Goal: Task Accomplishment & Management: Use online tool/utility

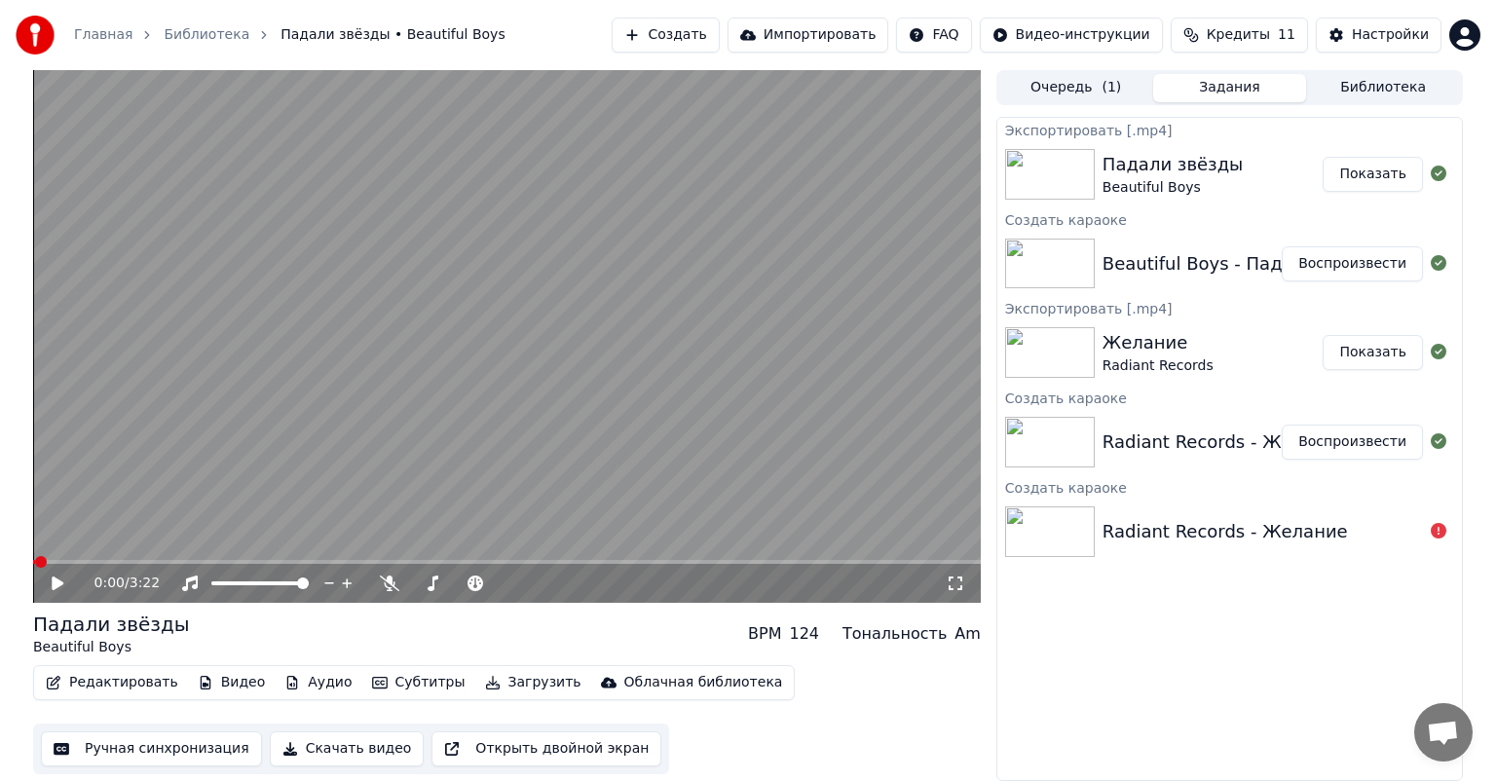
click at [480, 393] on video at bounding box center [507, 336] width 948 height 533
click at [220, 560] on span at bounding box center [507, 562] width 948 height 4
click at [234, 563] on span at bounding box center [141, 562] width 216 height 4
click at [335, 363] on video at bounding box center [507, 336] width 948 height 533
click at [143, 690] on button "Редактировать" at bounding box center [112, 682] width 148 height 27
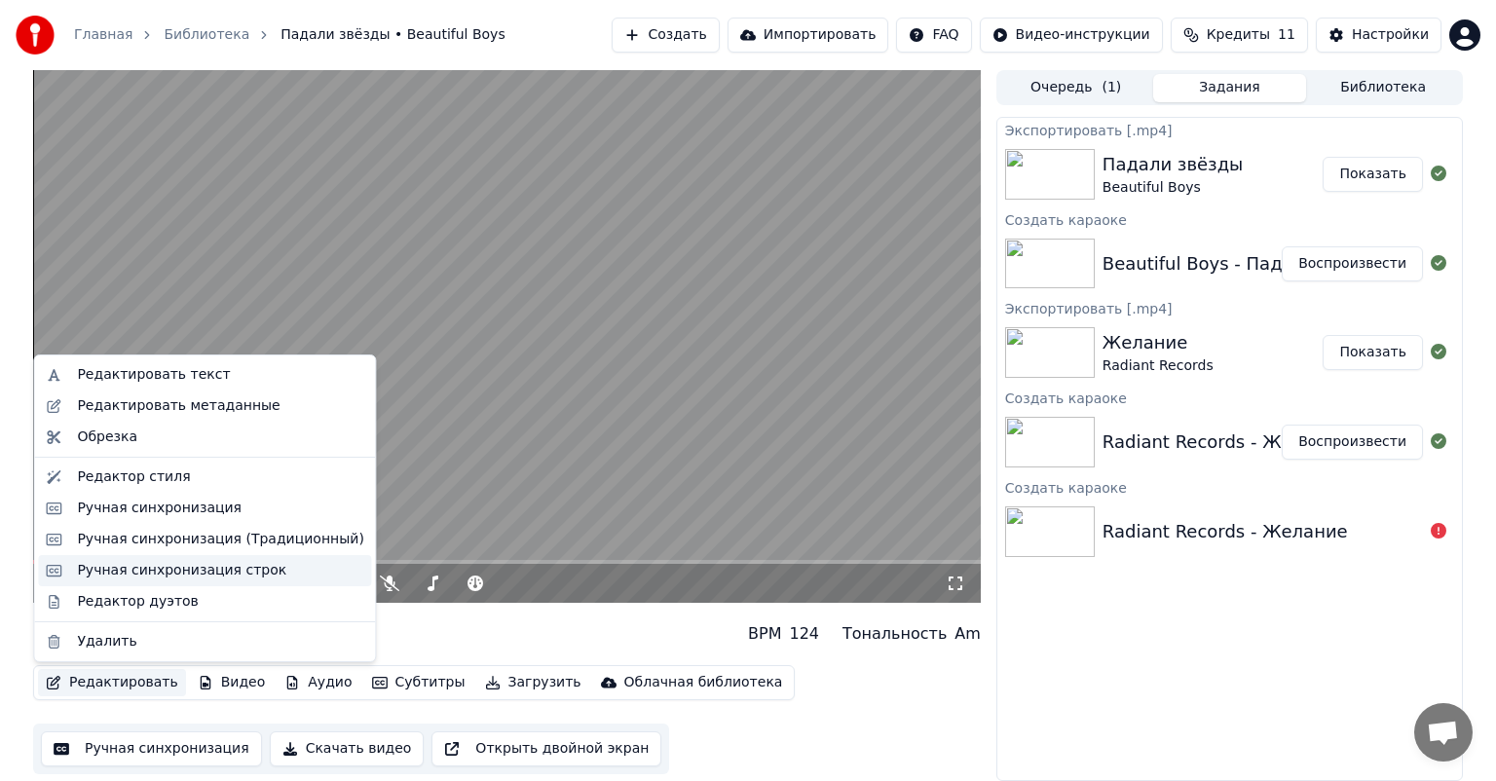
click at [110, 570] on div "Ручная синхронизация строк" at bounding box center [181, 570] width 209 height 19
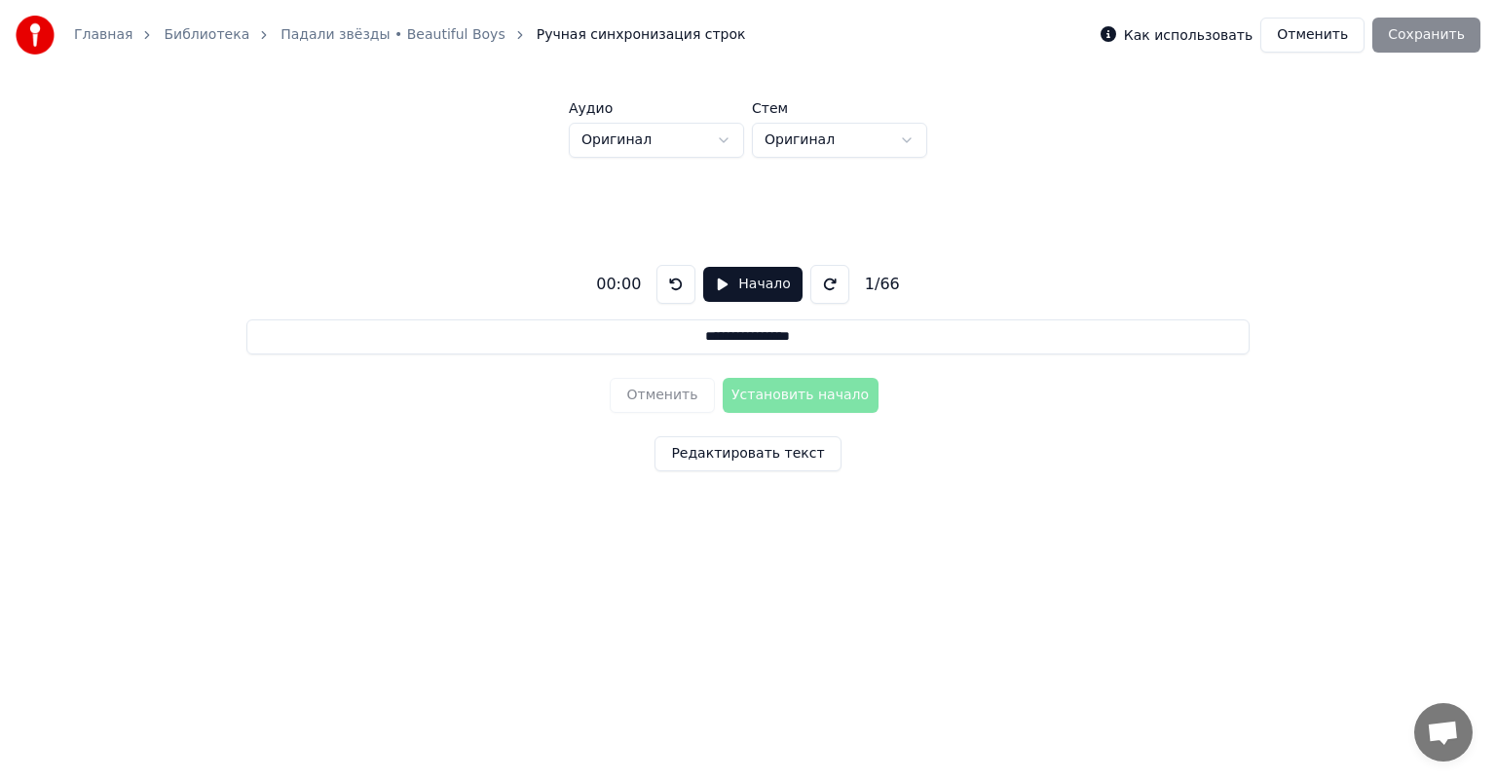
click at [822, 285] on button at bounding box center [829, 284] width 39 height 39
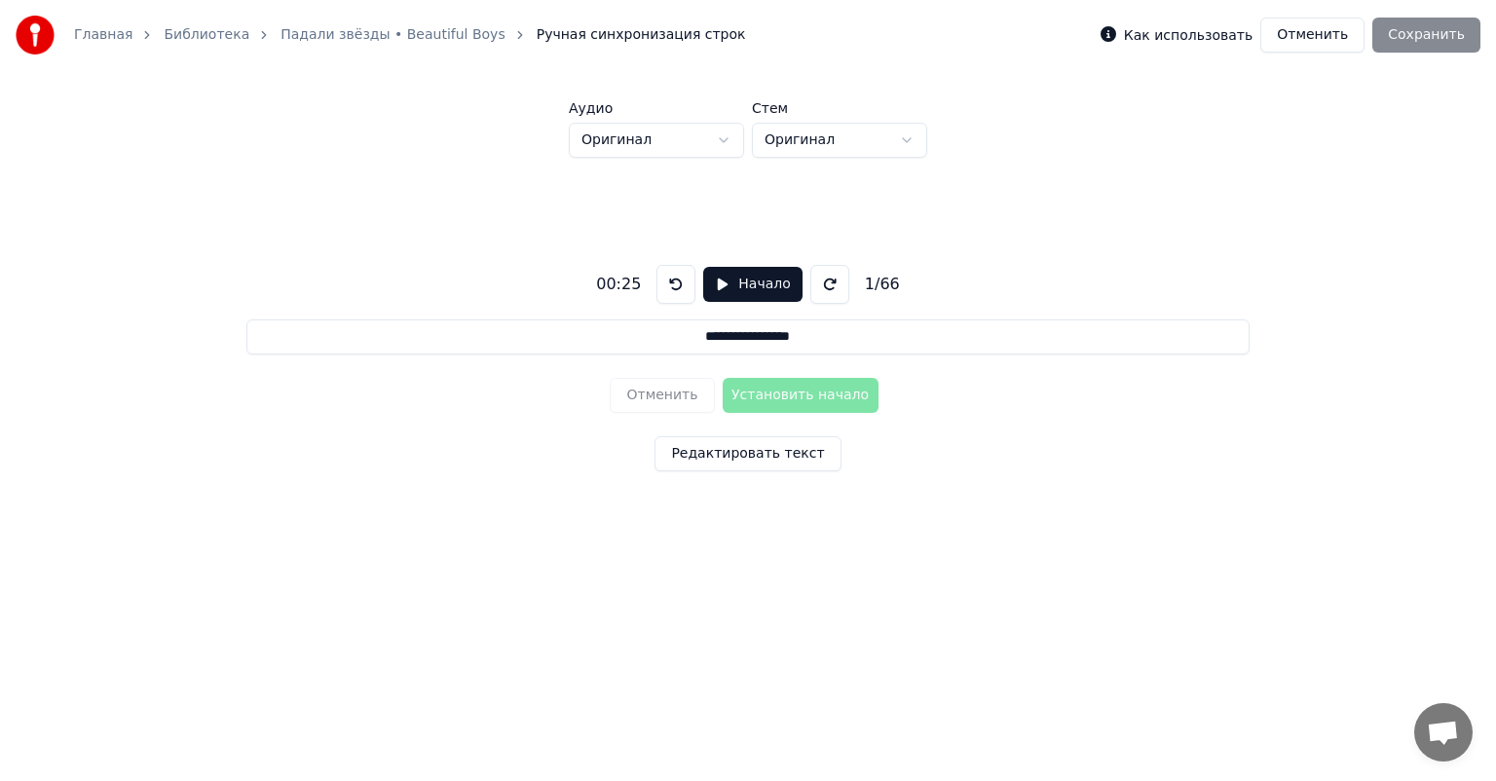
click at [667, 290] on button at bounding box center [675, 284] width 39 height 39
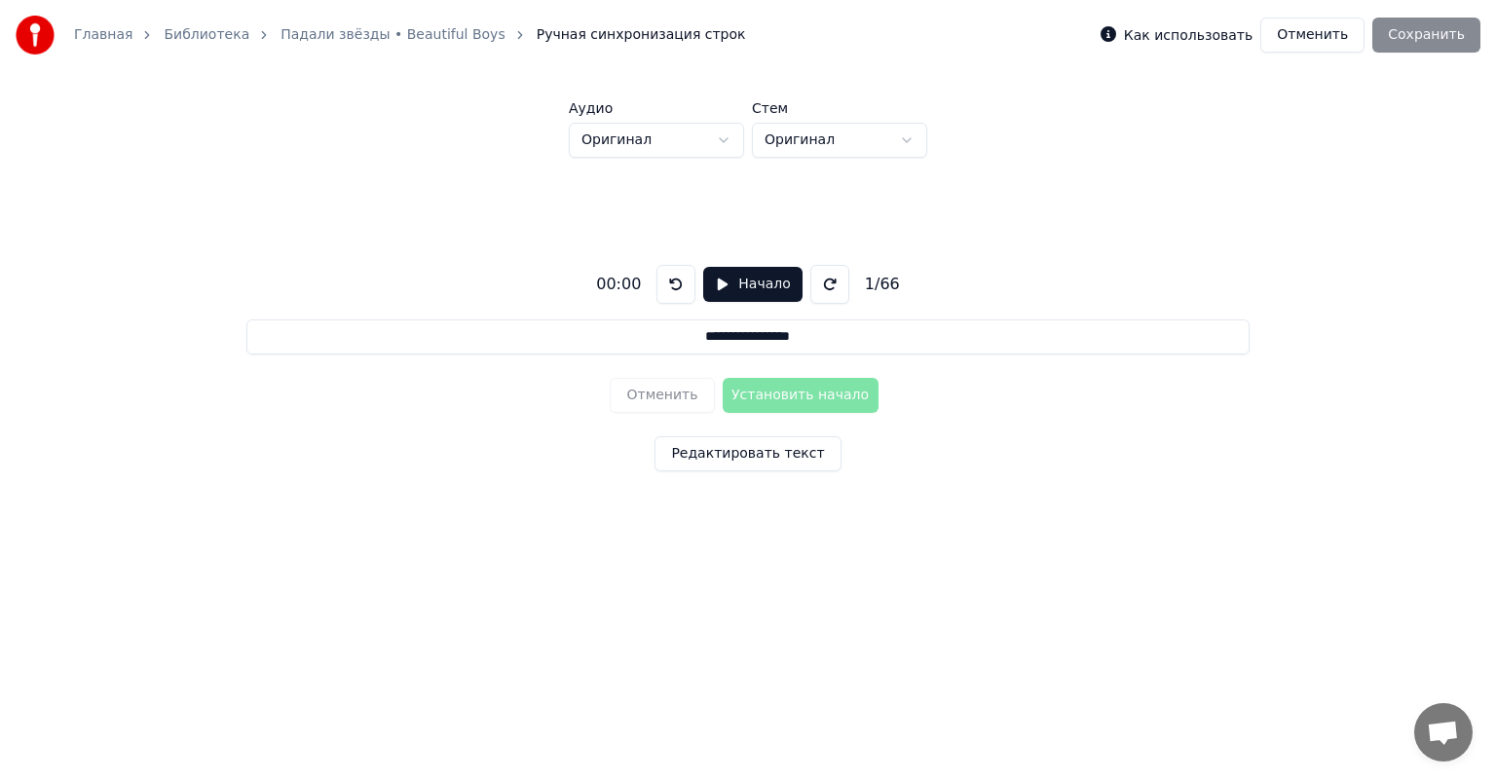
click at [1305, 42] on button "Отменить" at bounding box center [1312, 35] width 104 height 35
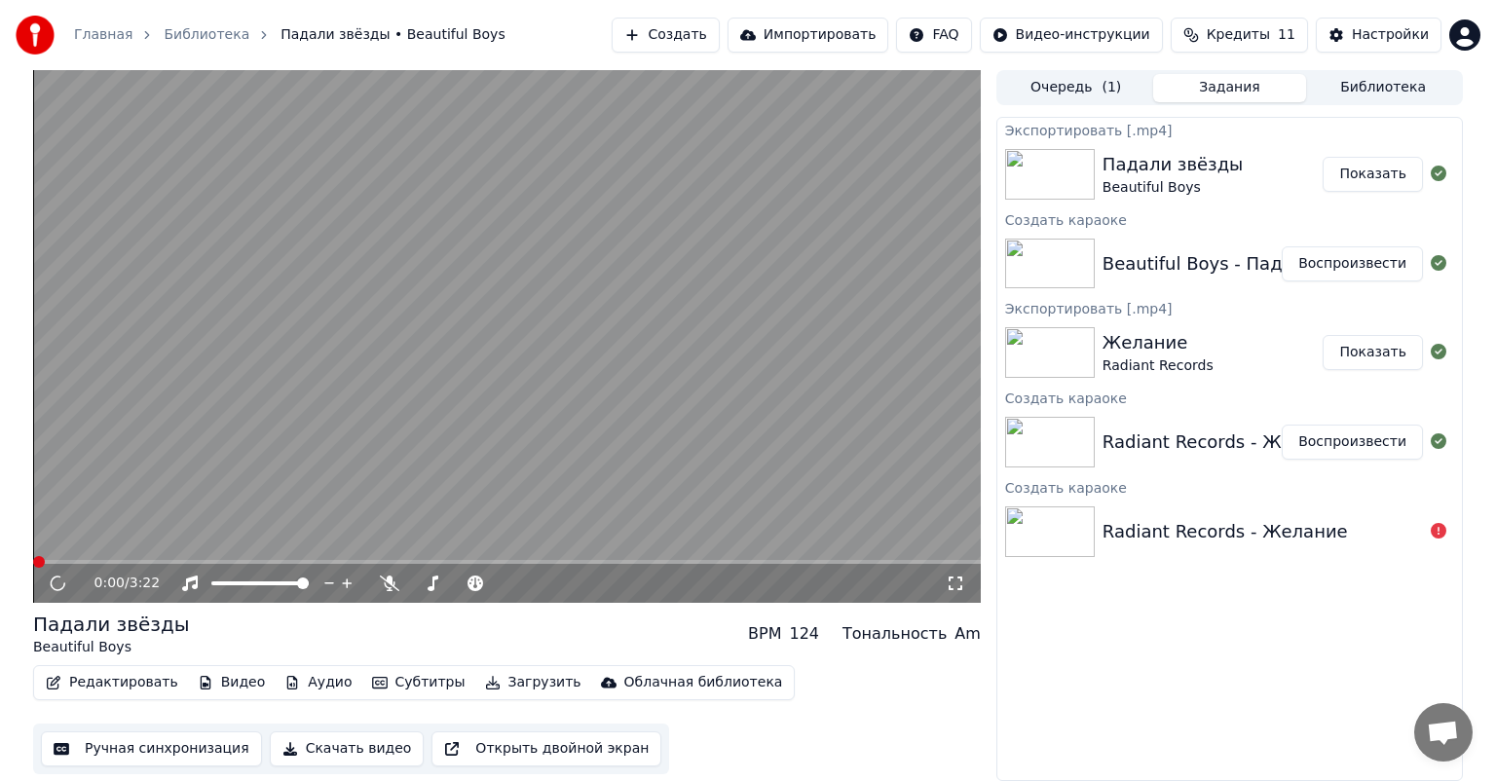
click at [83, 686] on button "Редактировать" at bounding box center [112, 682] width 148 height 27
click at [574, 364] on video at bounding box center [507, 336] width 948 height 533
click at [99, 689] on button "Редактировать" at bounding box center [112, 682] width 148 height 27
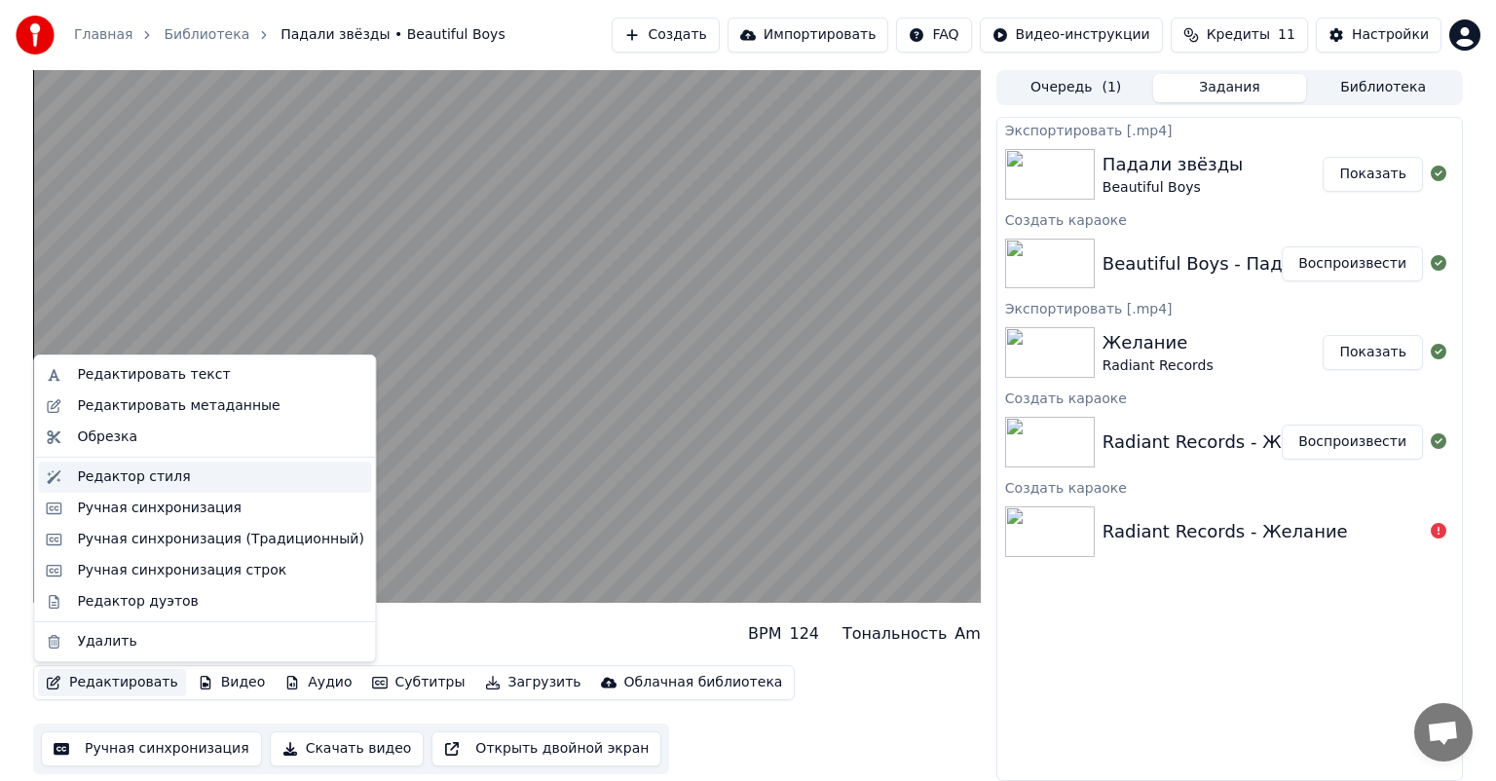
click at [130, 482] on div "Редактор стиля" at bounding box center [133, 476] width 113 height 19
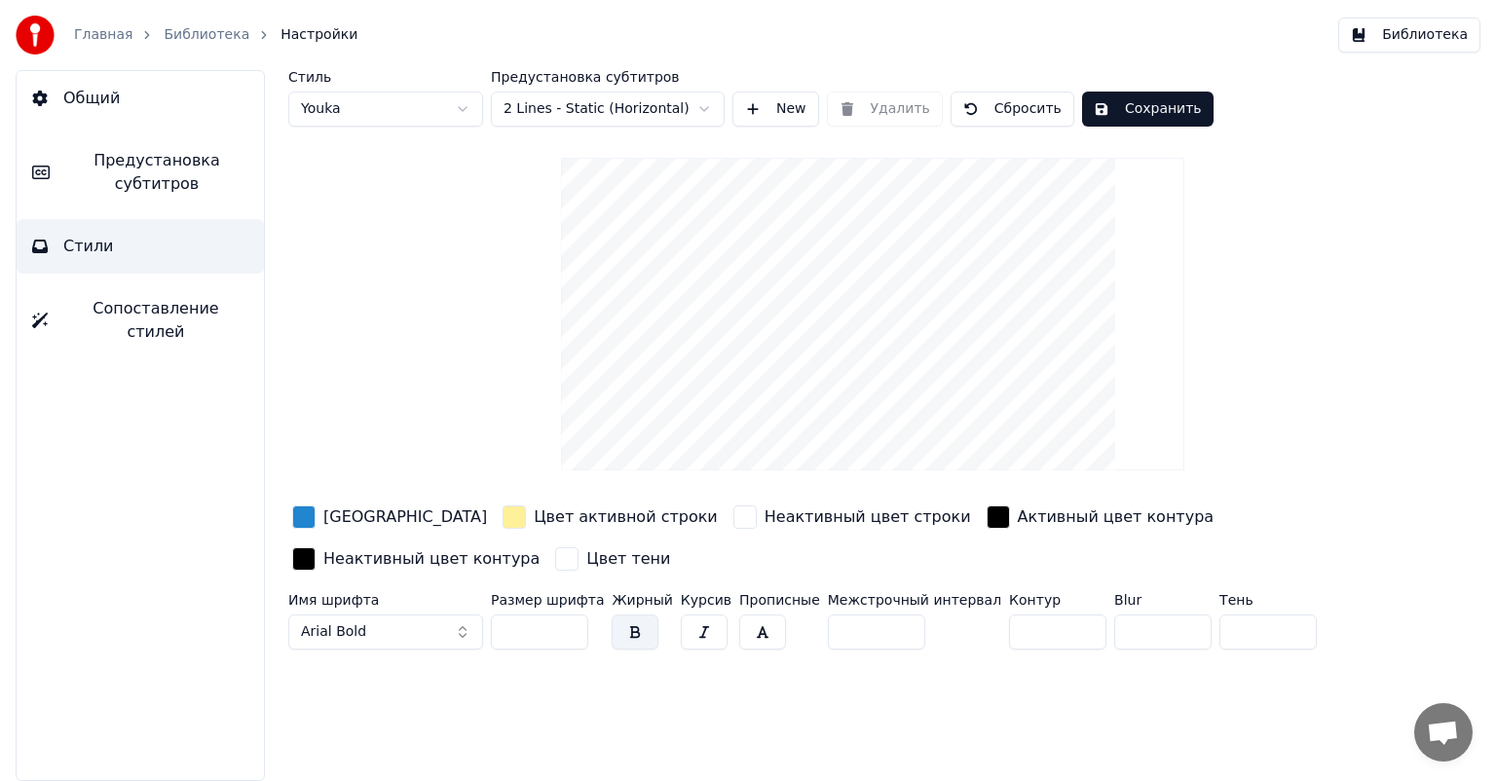
click at [174, 34] on link "Библиотека" at bounding box center [207, 34] width 86 height 19
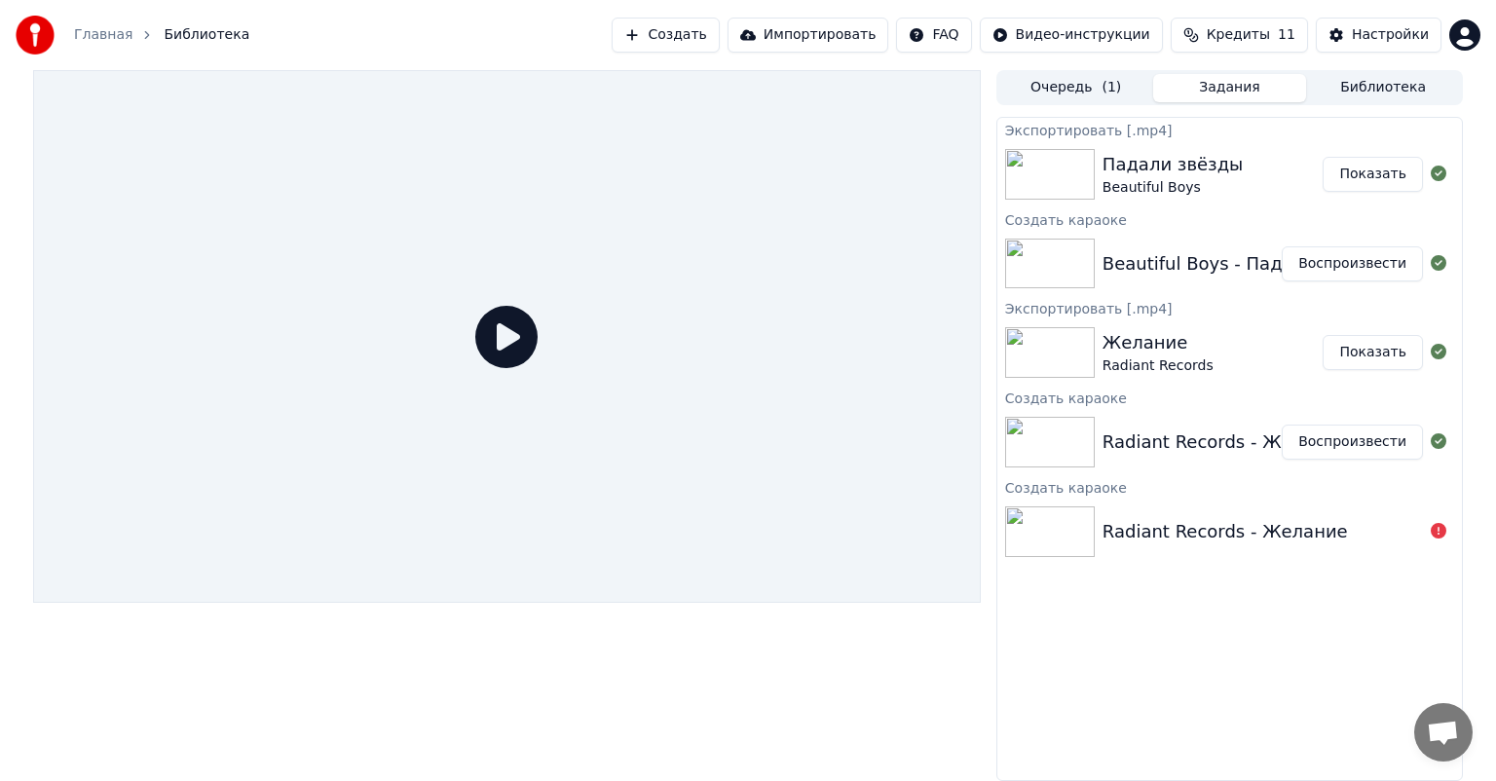
click at [1117, 86] on button "Очередь ( 1 )" at bounding box center [1076, 88] width 154 height 28
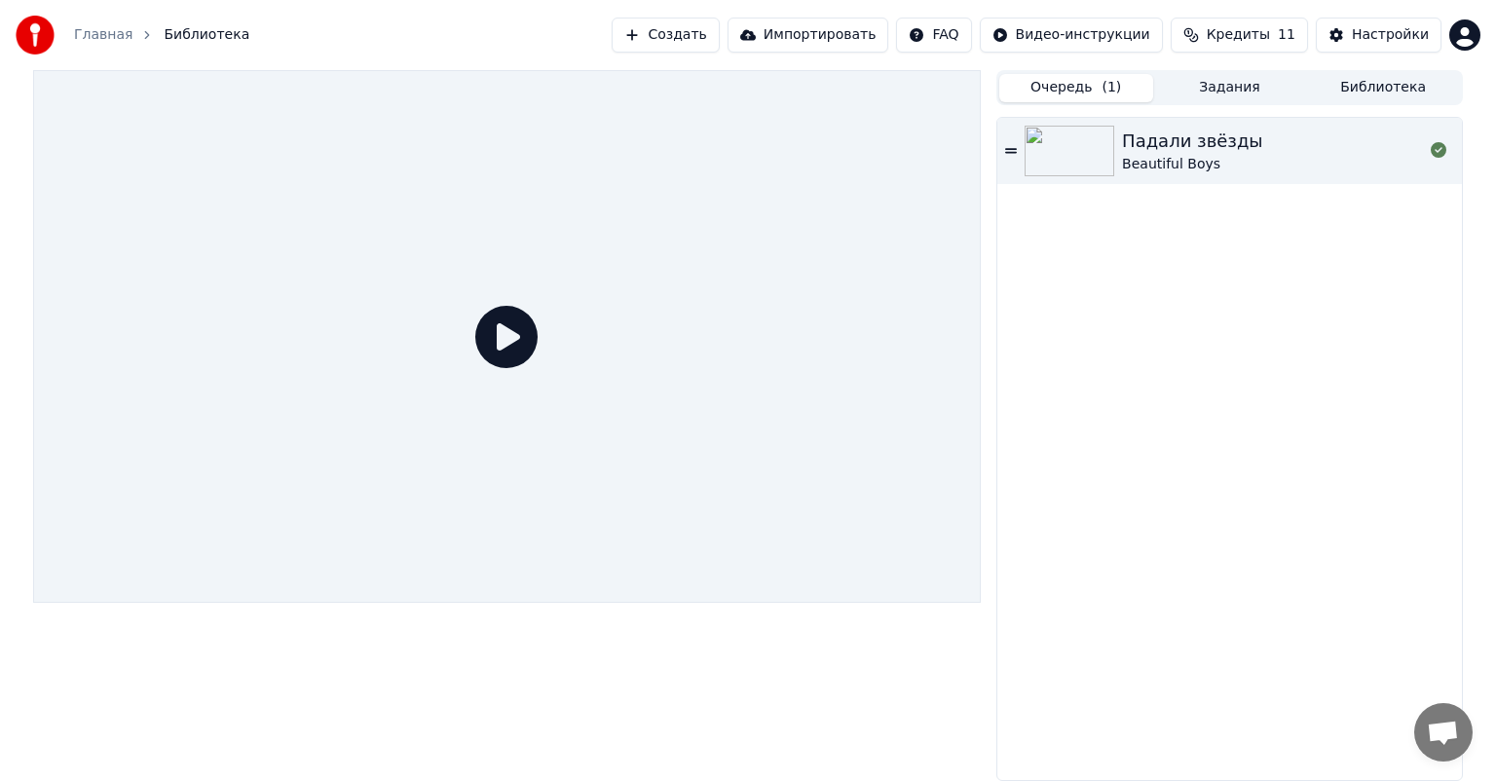
click at [1188, 86] on button "Задания" at bounding box center [1230, 88] width 154 height 28
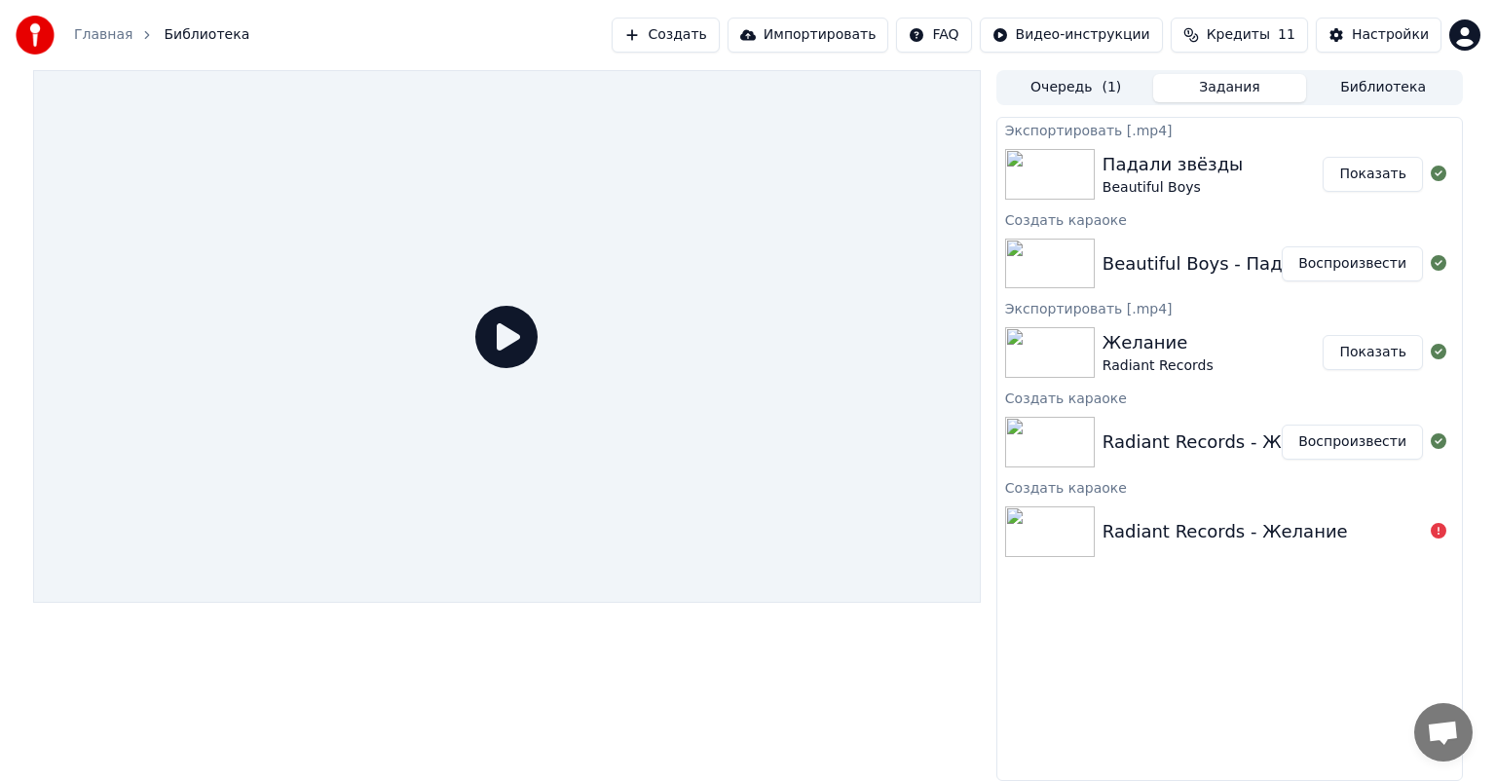
click at [1141, 243] on div "Beautiful Boys - Падали звёзды Воспроизвести" at bounding box center [1229, 264] width 465 height 66
click at [1224, 235] on div "Beautiful Boys - Падали звёзды Воспроизвести" at bounding box center [1229, 264] width 465 height 66
click at [1355, 270] on button "Воспроизвести" at bounding box center [1352, 263] width 141 height 35
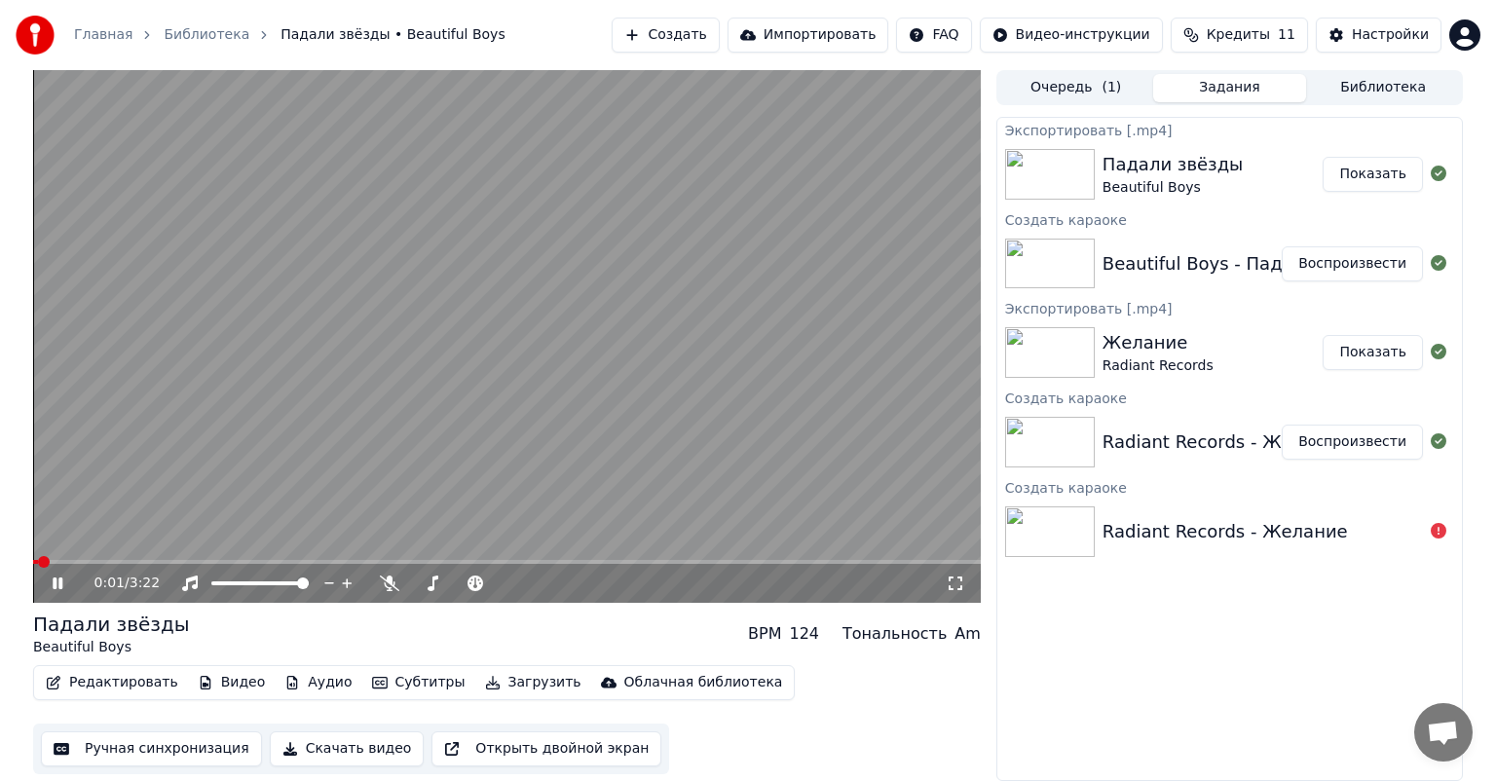
click at [63, 584] on icon at bounding box center [72, 584] width 46 height 16
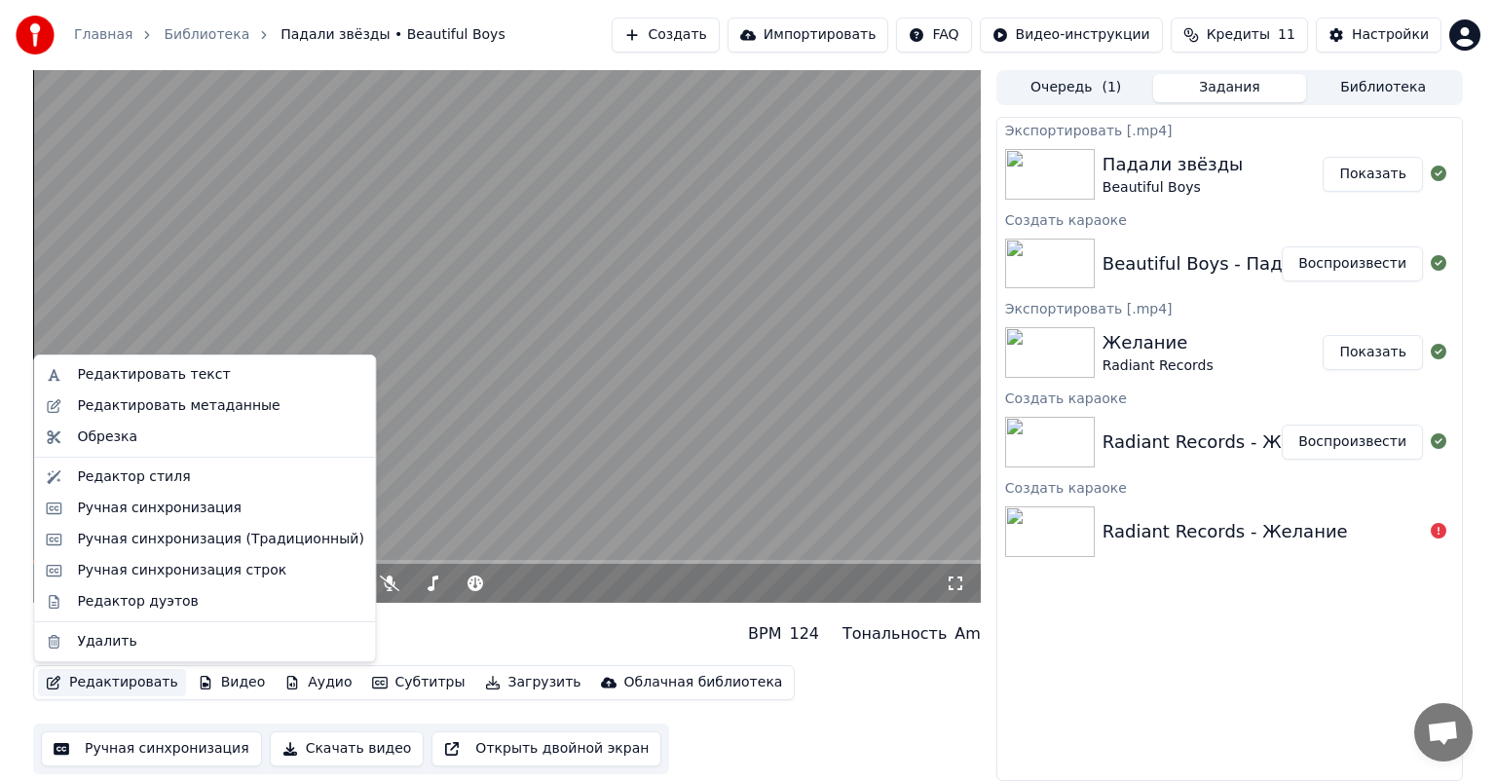
click at [74, 683] on button "Редактировать" at bounding box center [112, 682] width 148 height 27
click at [130, 531] on div "Ручная синхронизация (Традиционный)" at bounding box center [220, 539] width 286 height 19
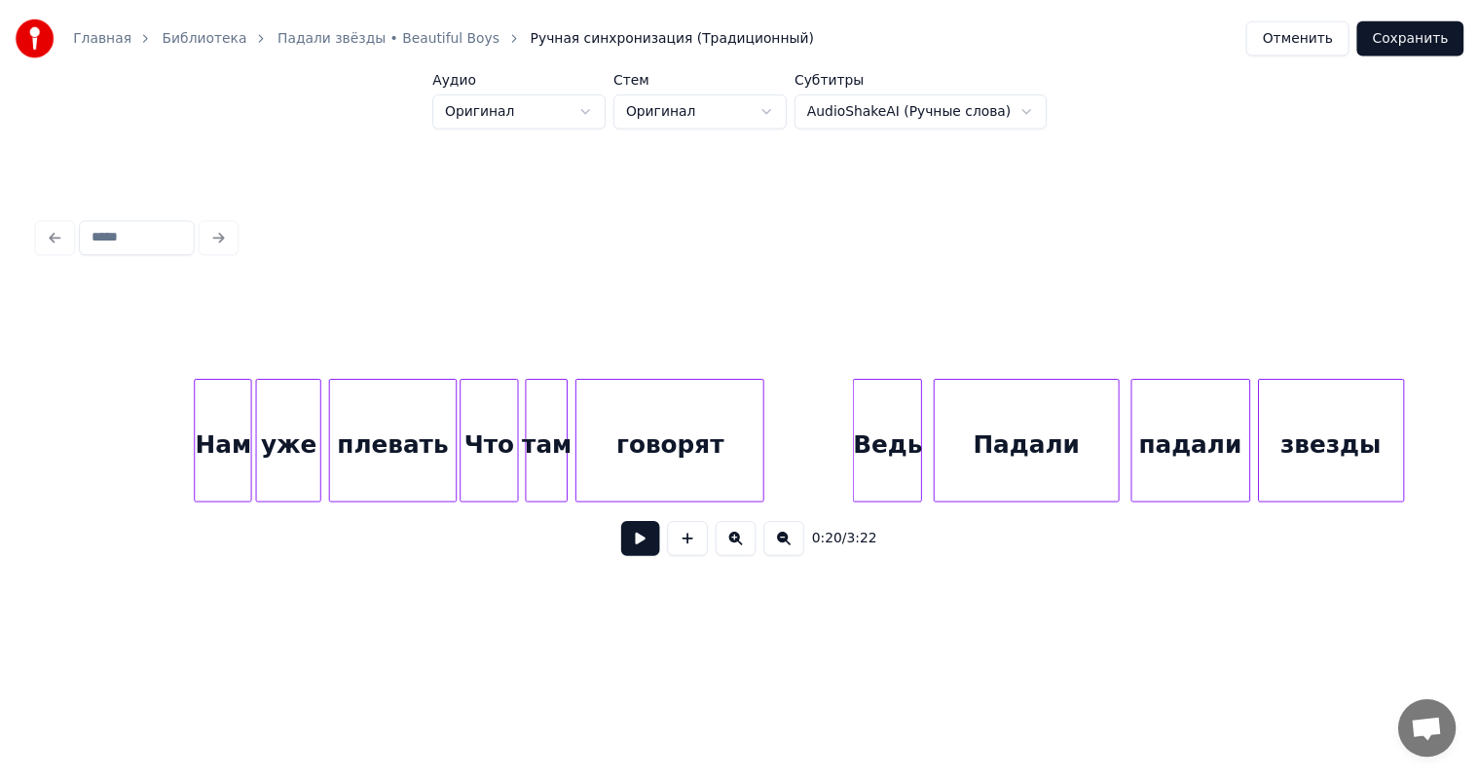
scroll to position [0, 8974]
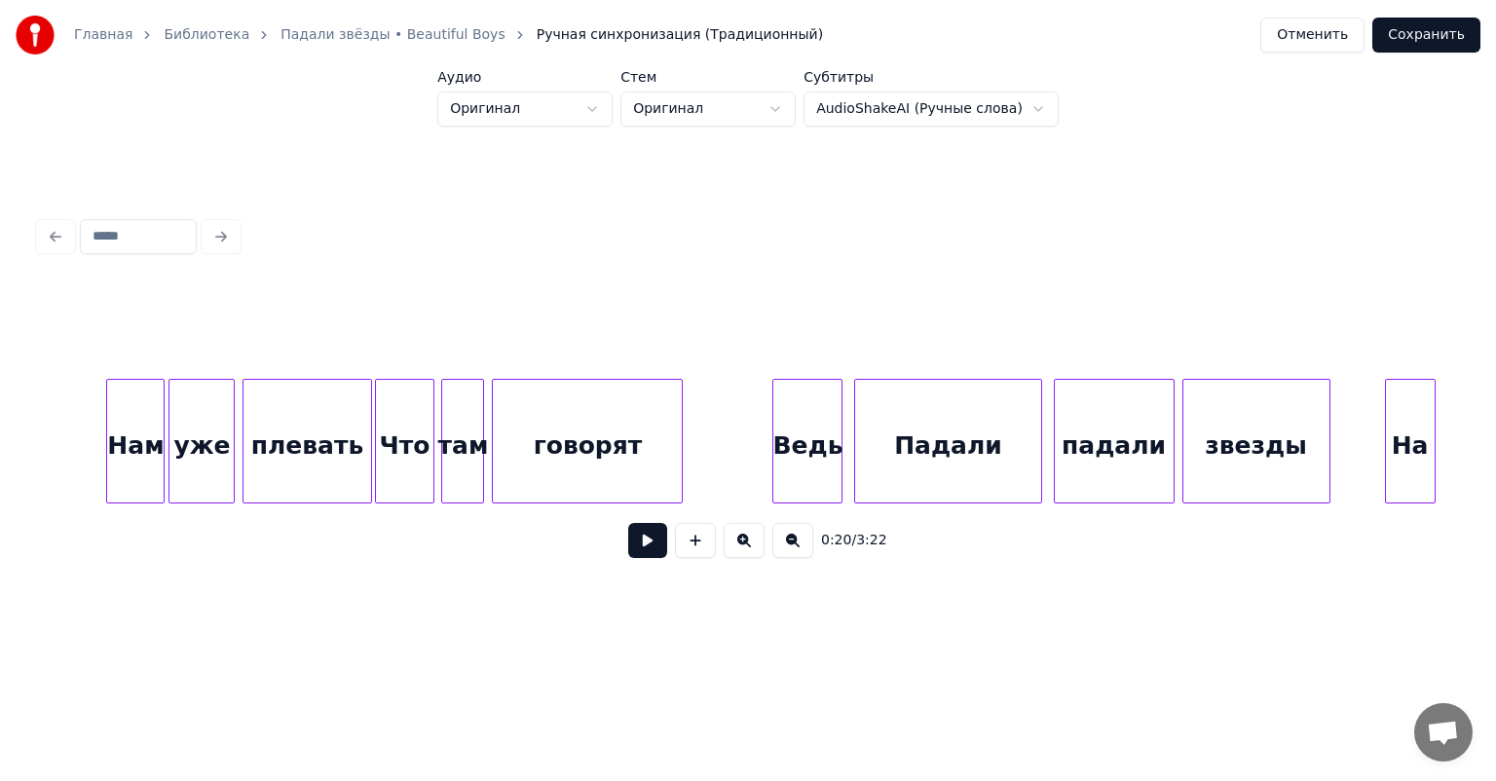
click at [806, 432] on div "Ведь" at bounding box center [807, 446] width 68 height 132
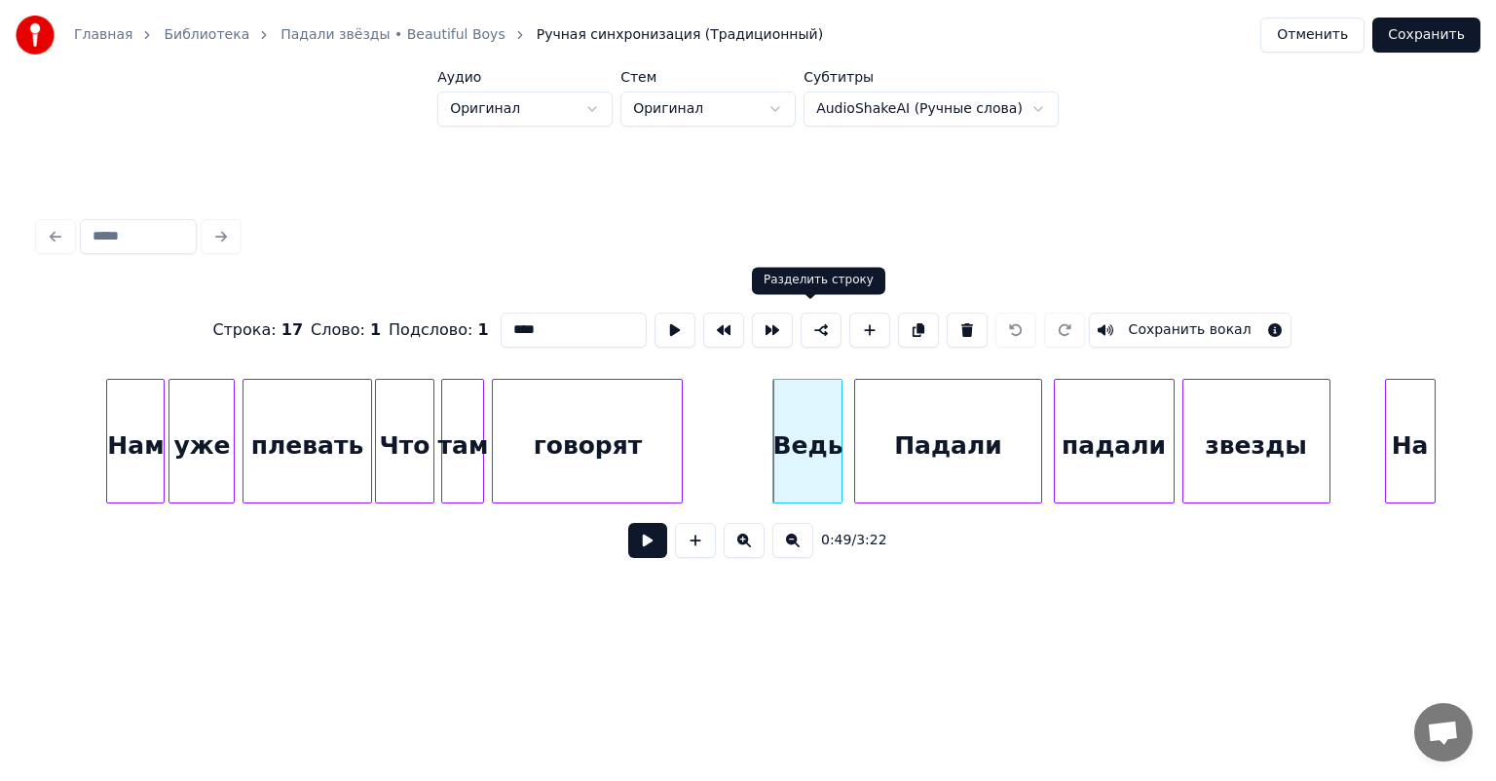
click at [803, 317] on button at bounding box center [821, 330] width 41 height 35
click at [861, 416] on div "Падали" at bounding box center [947, 446] width 185 height 132
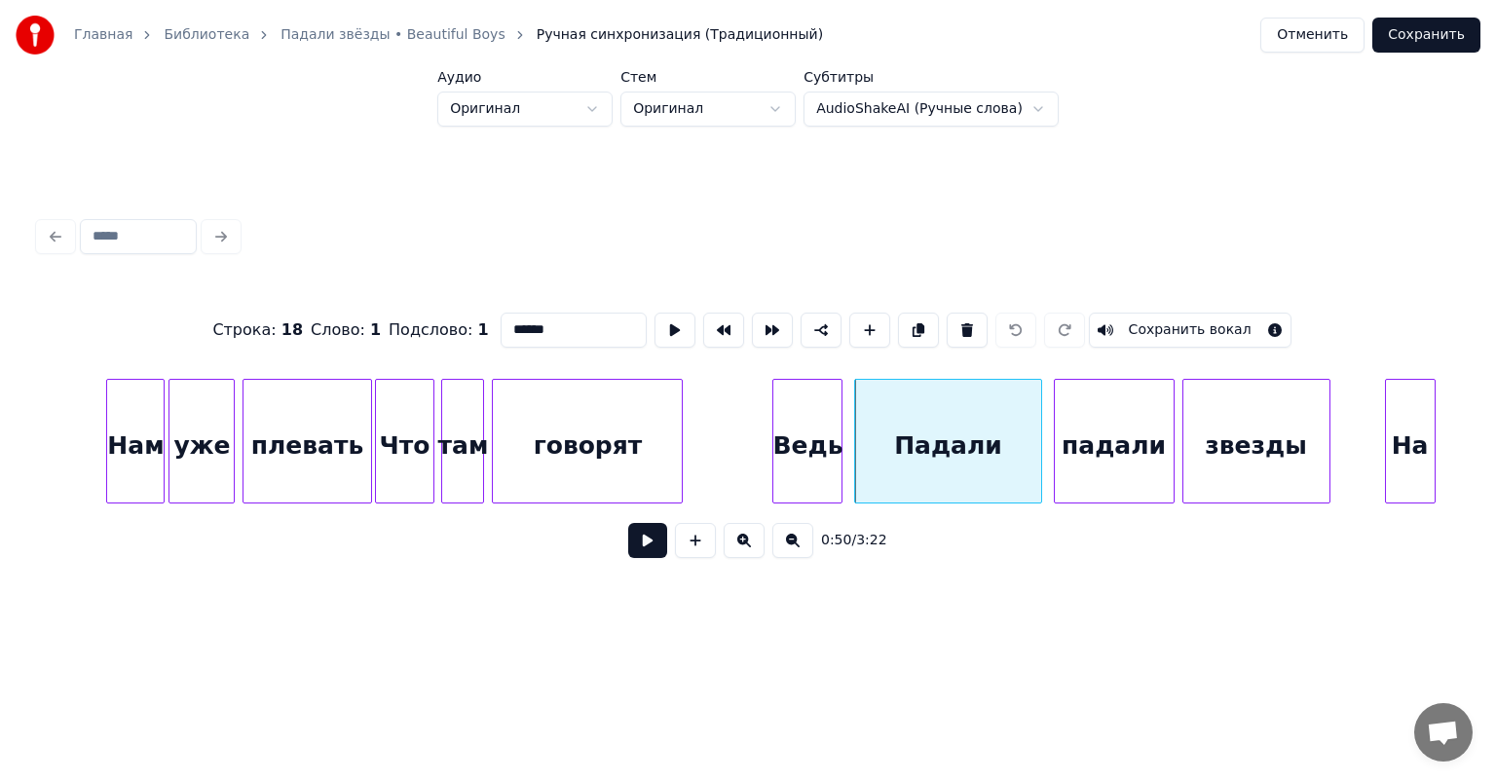
click at [813, 432] on div "Ведь" at bounding box center [807, 446] width 68 height 132
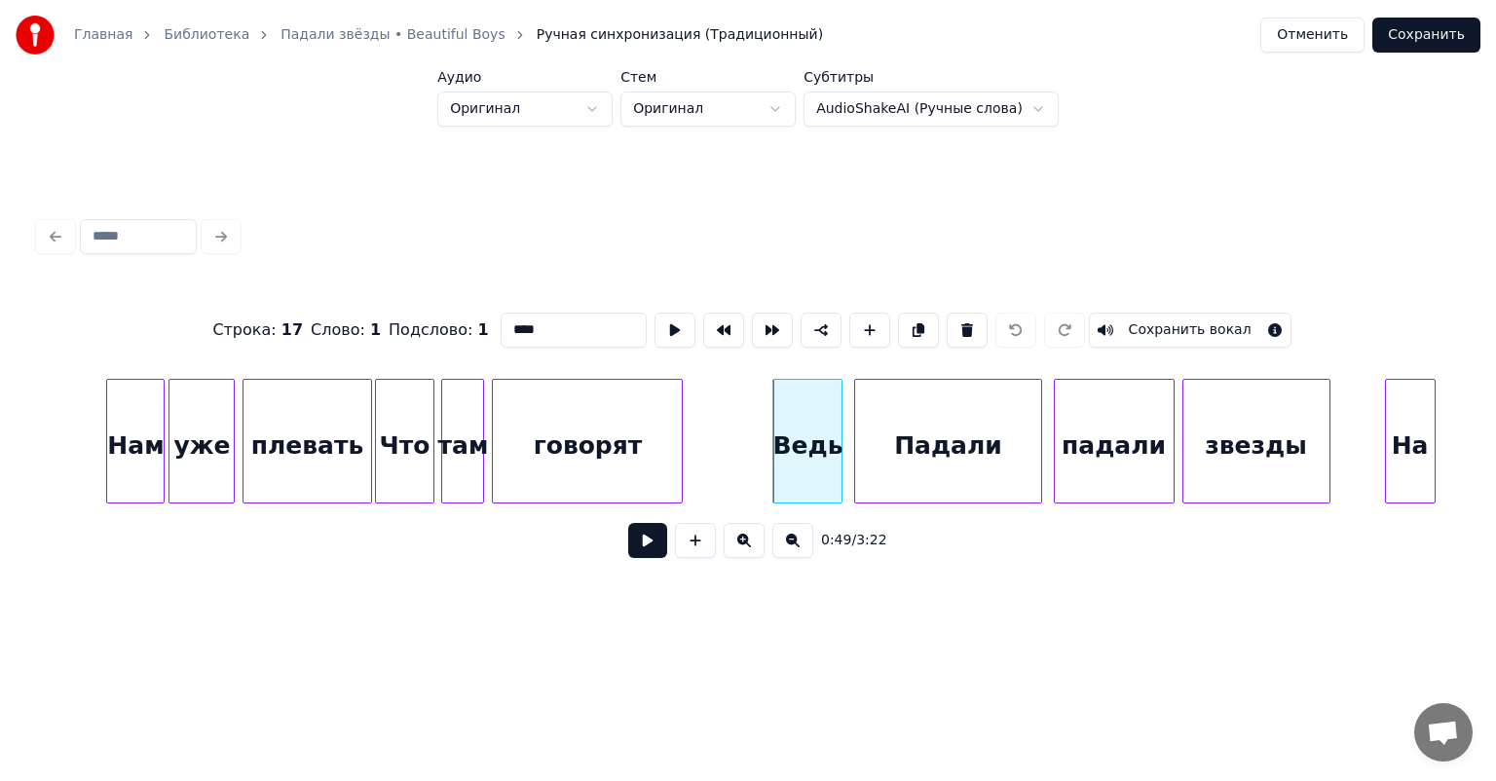
click at [900, 428] on div "Падали" at bounding box center [947, 446] width 185 height 132
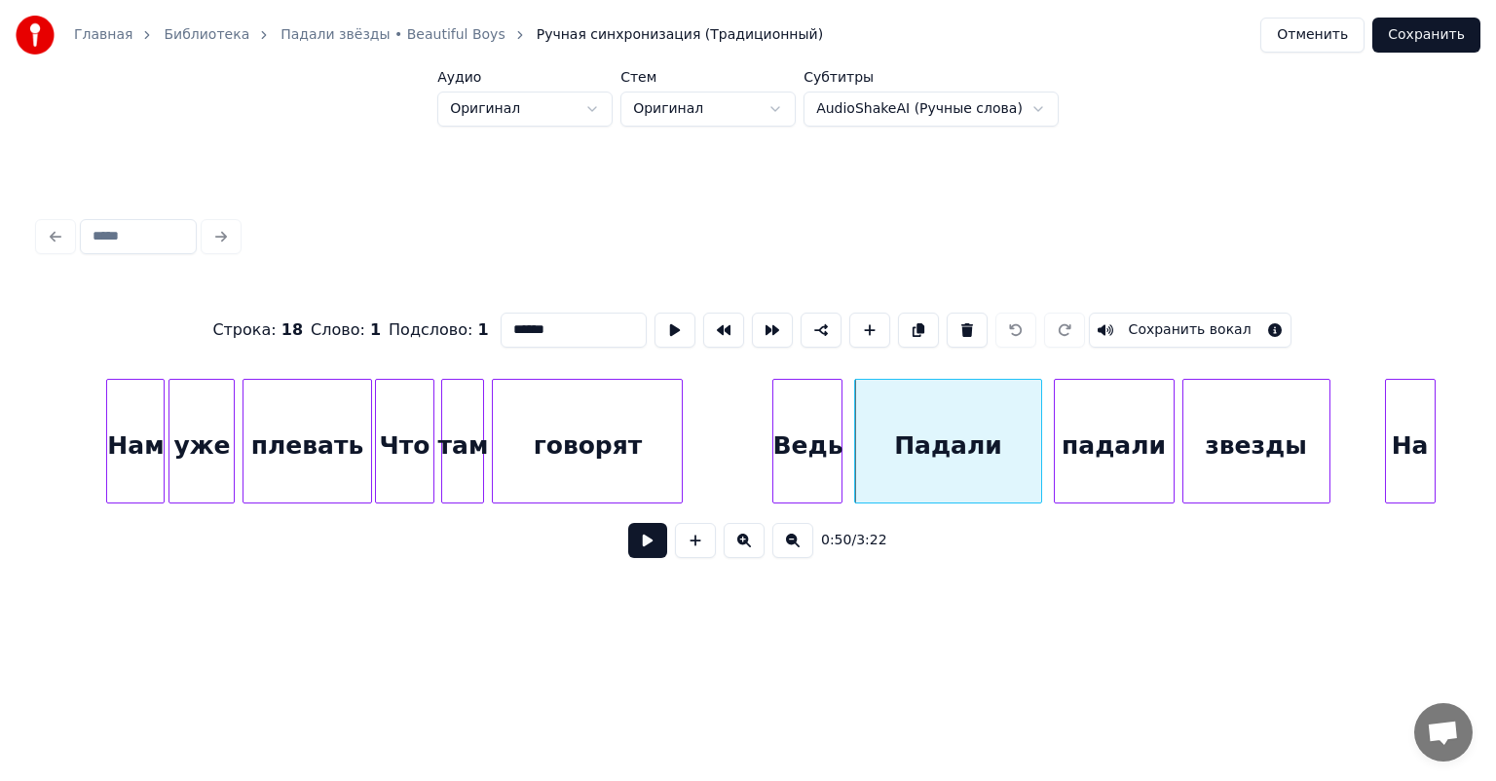
click at [813, 429] on div "Ведь" at bounding box center [807, 446] width 68 height 132
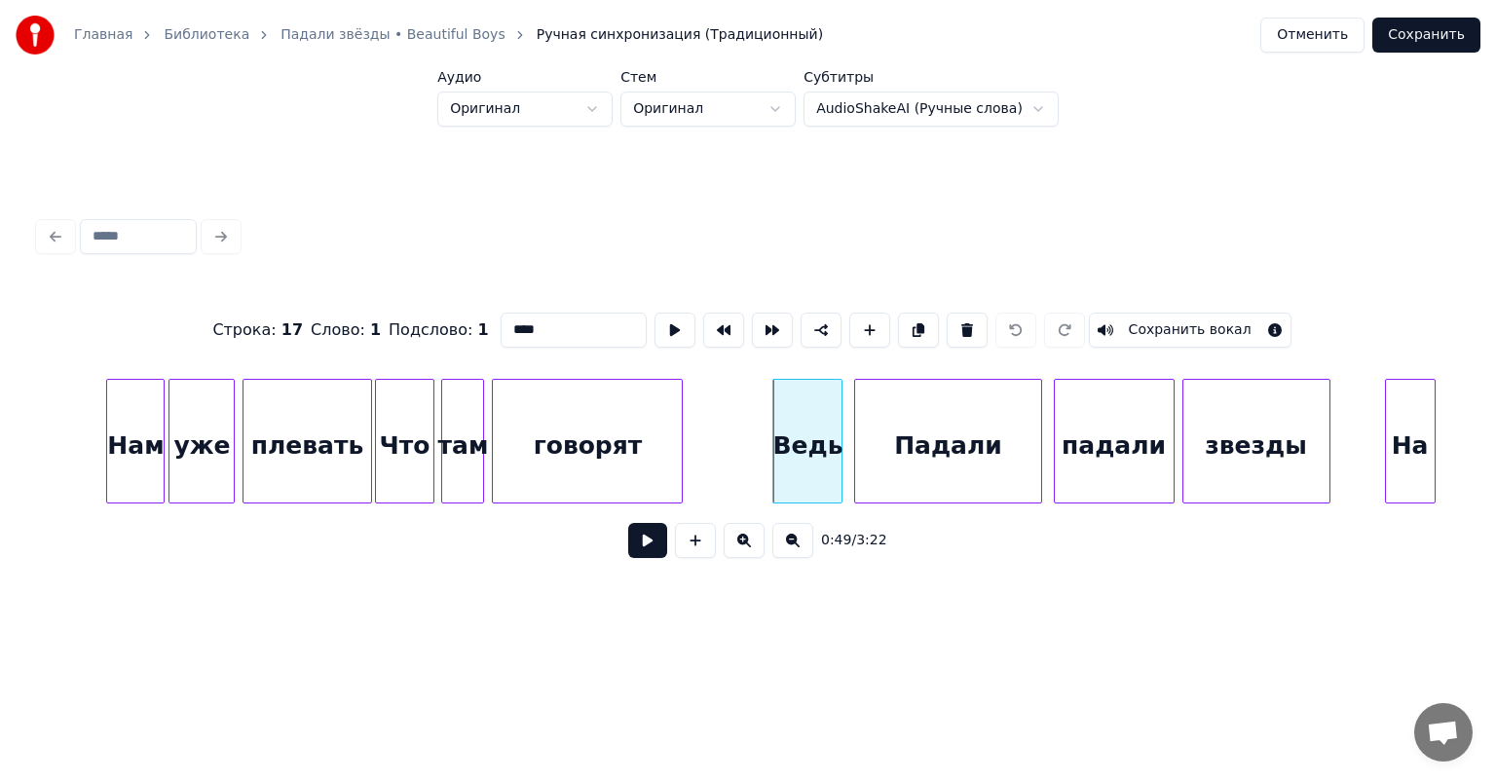
click at [919, 426] on div "Падали" at bounding box center [947, 446] width 185 height 132
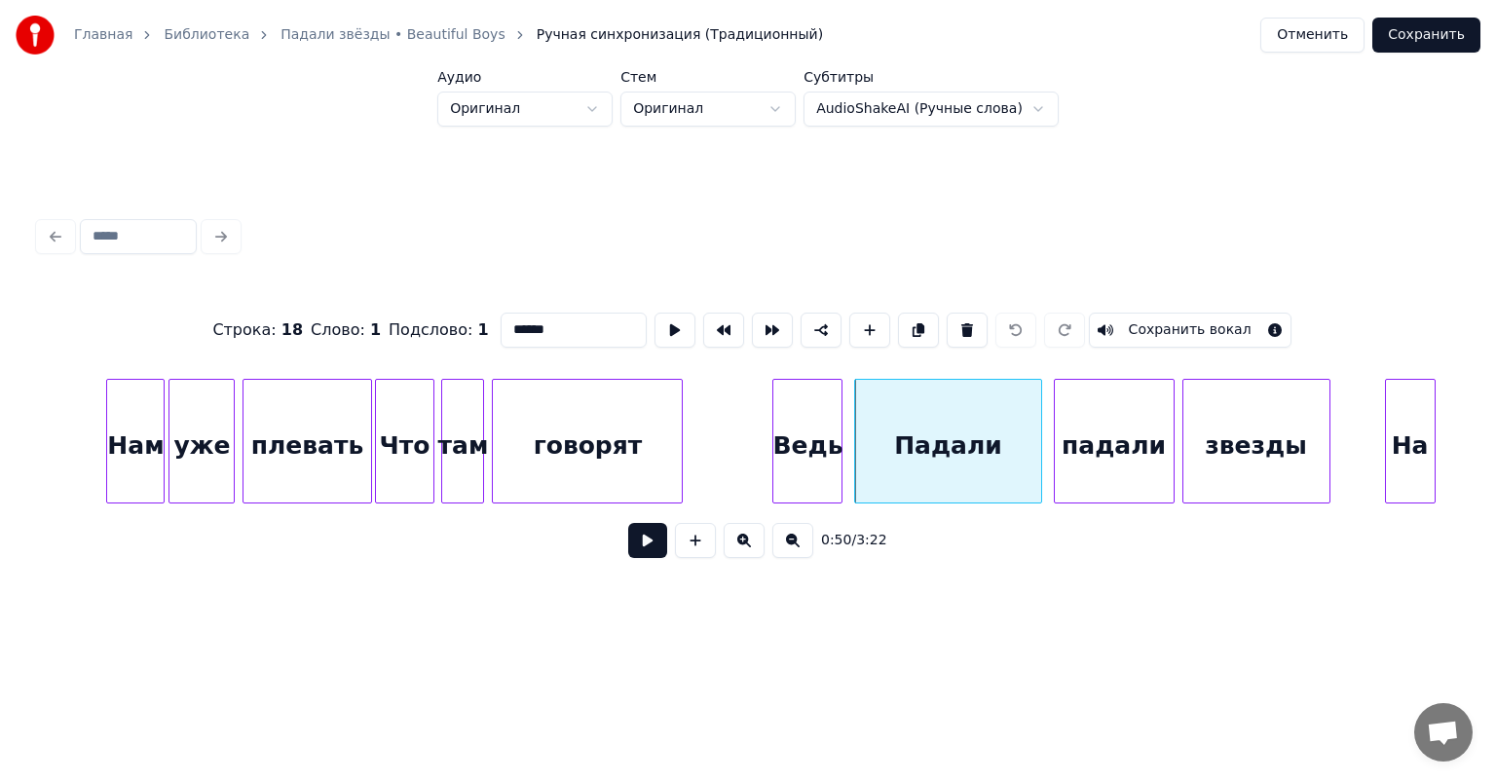
click at [1122, 417] on div "падали" at bounding box center [1114, 446] width 119 height 132
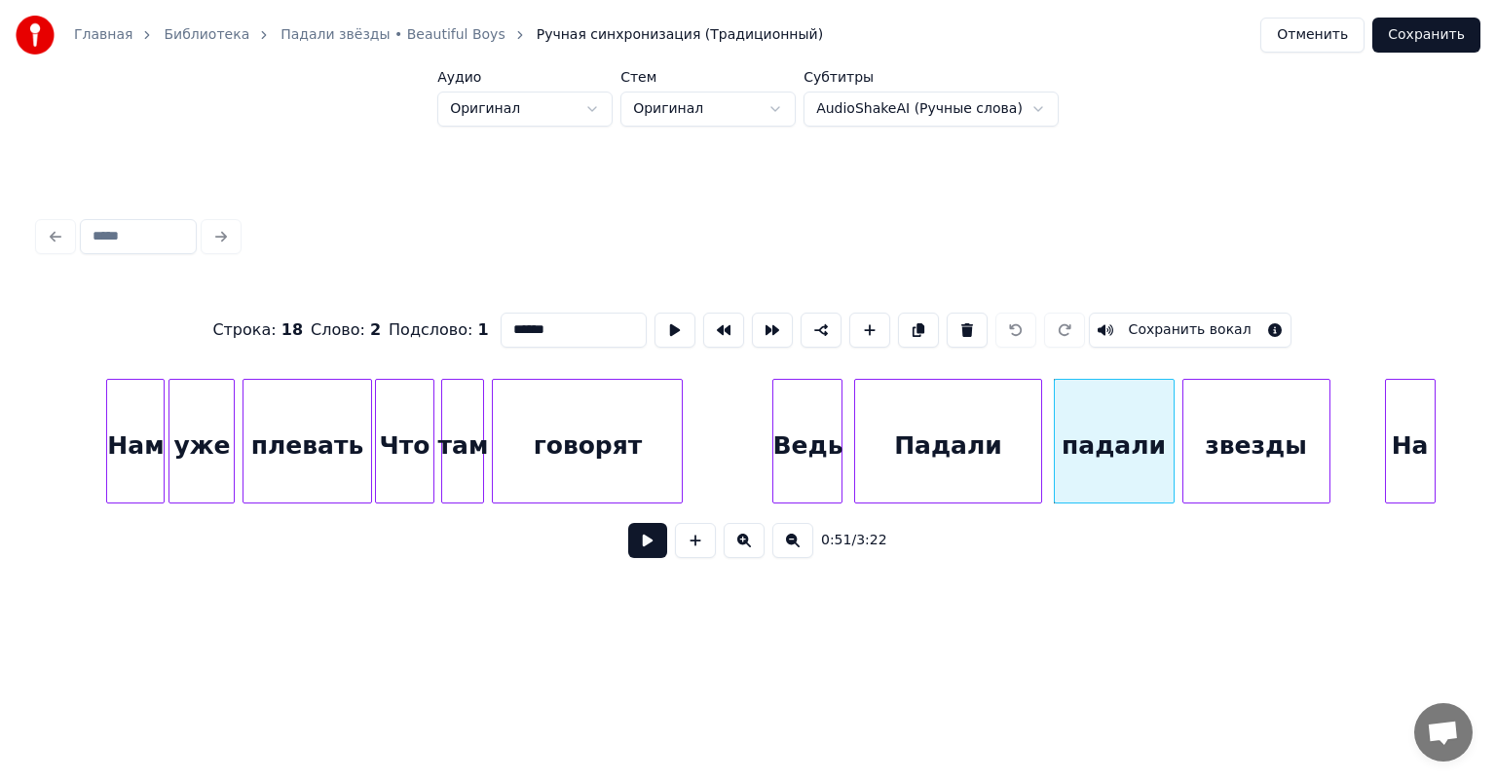
click at [997, 429] on div "Падали" at bounding box center [947, 446] width 185 height 132
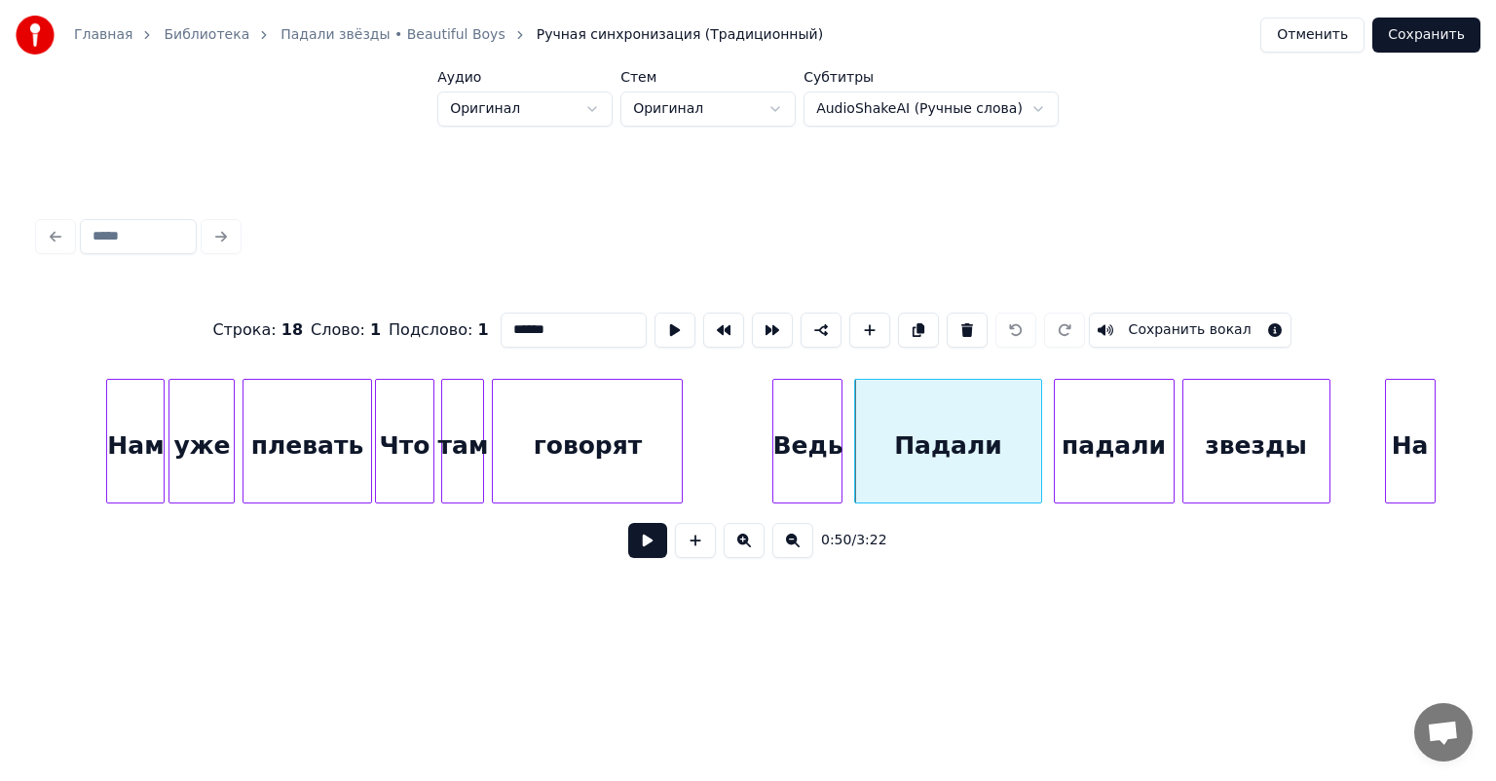
click at [819, 433] on div "Ведь" at bounding box center [807, 446] width 68 height 132
type input "****"
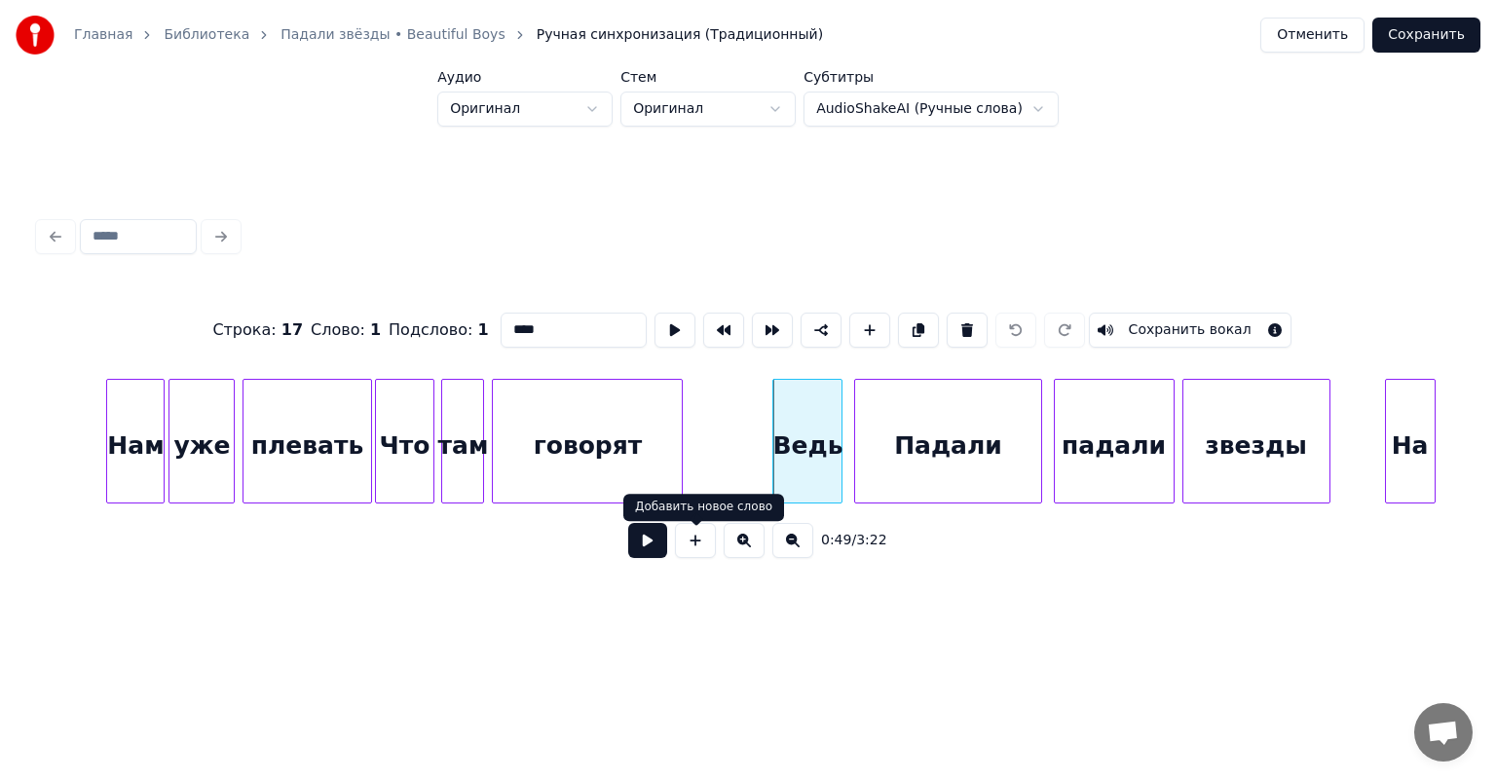
click at [646, 548] on button at bounding box center [647, 540] width 39 height 35
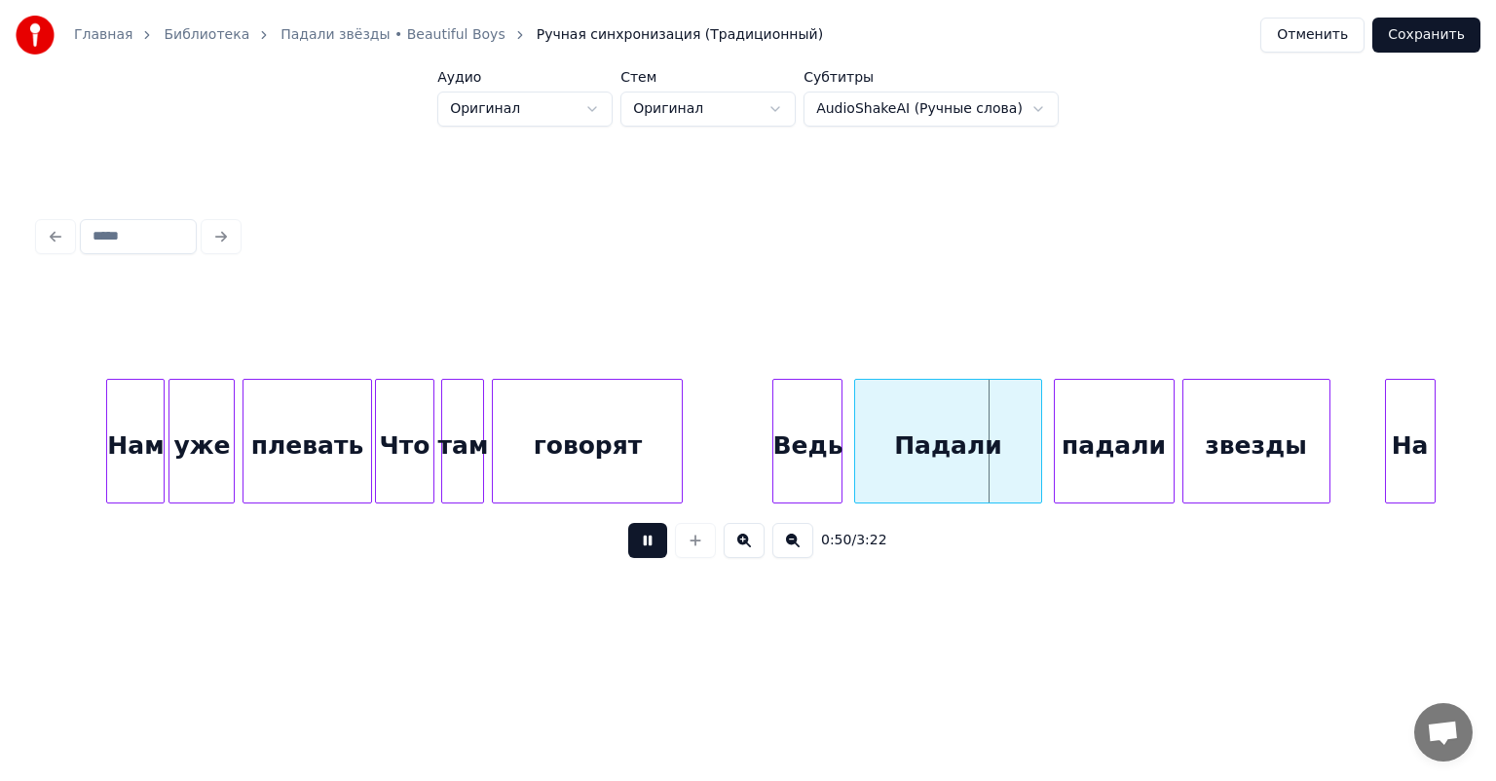
click at [646, 548] on button at bounding box center [647, 540] width 39 height 35
click at [1405, 39] on button "Сохранить" at bounding box center [1426, 35] width 108 height 35
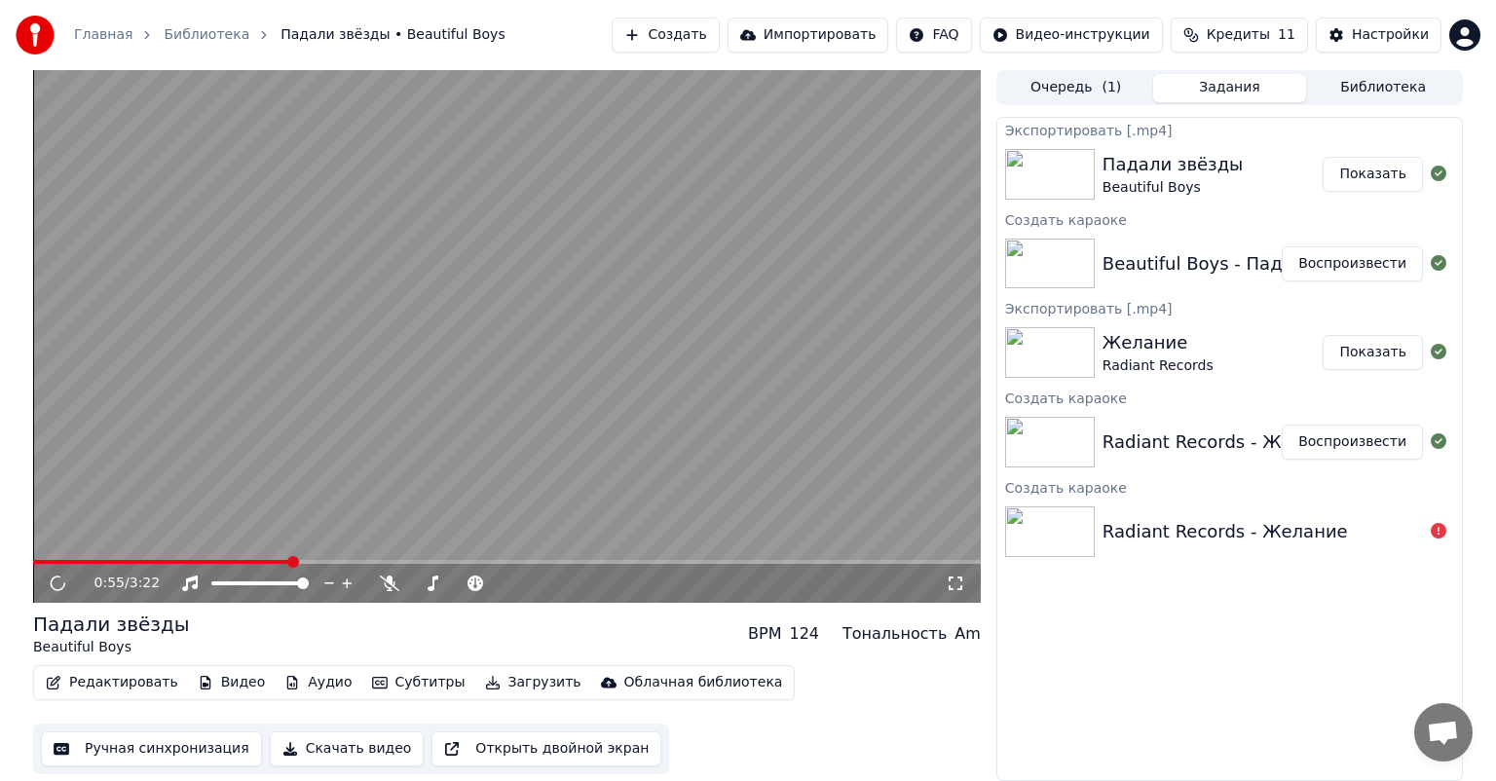
click at [290, 561] on span at bounding box center [507, 562] width 948 height 4
click at [269, 560] on span at bounding box center [507, 562] width 948 height 4
click at [228, 562] on span at bounding box center [131, 562] width 197 height 4
click at [209, 561] on span at bounding box center [171, 562] width 276 height 4
click at [57, 582] on icon at bounding box center [72, 584] width 46 height 16
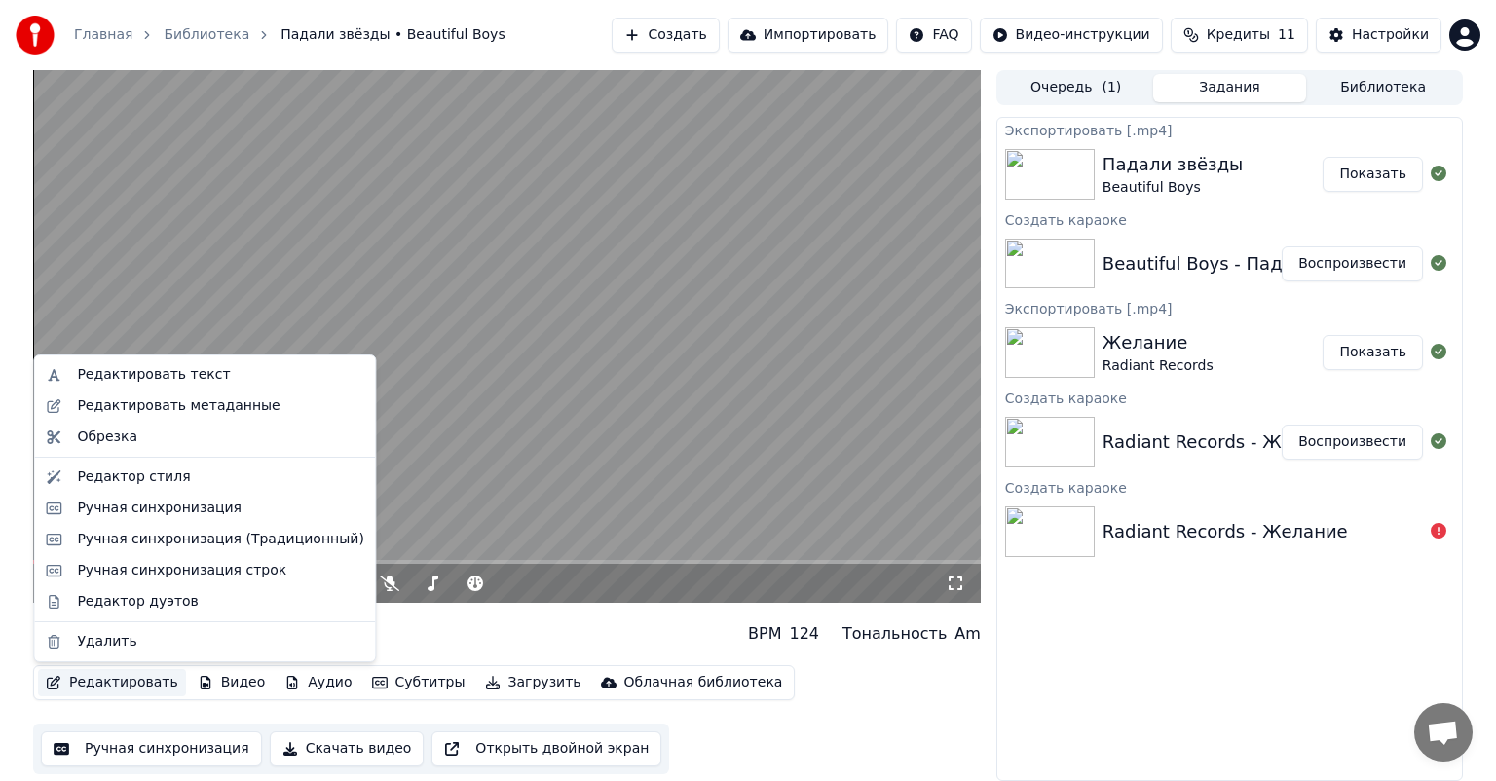
click at [58, 682] on icon "button" at bounding box center [54, 683] width 16 height 14
click at [82, 513] on div "Ручная синхронизация" at bounding box center [159, 508] width 165 height 19
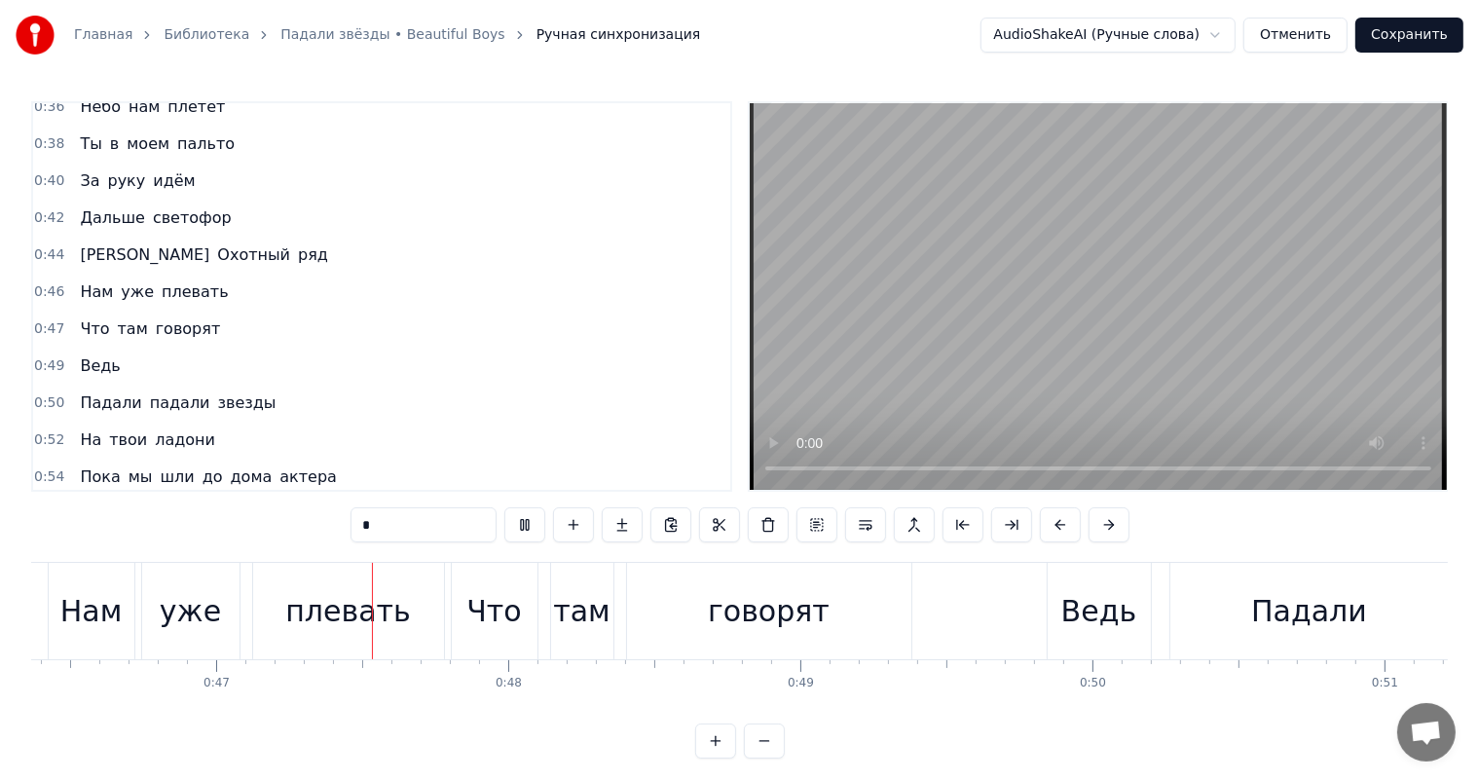
scroll to position [0, 13574]
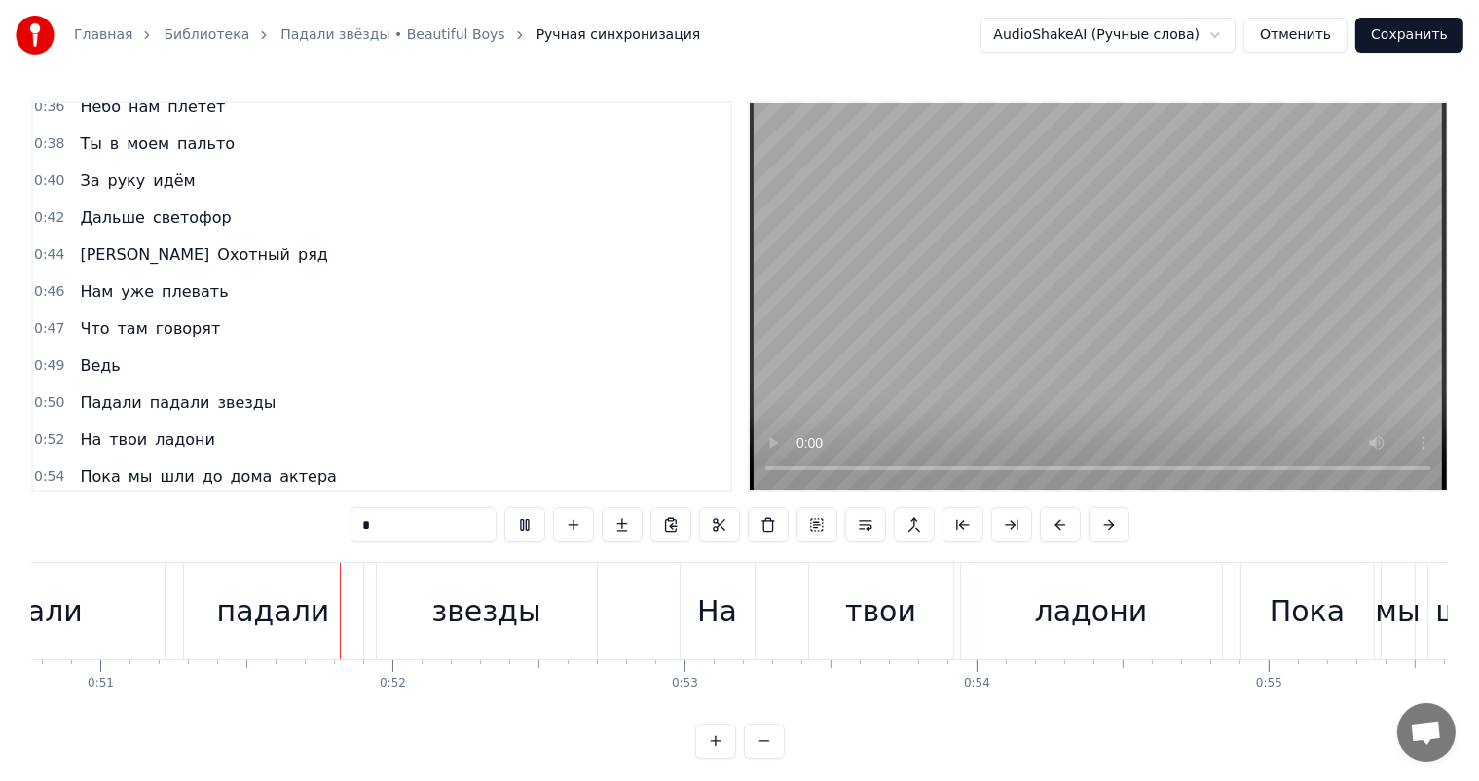
click at [522, 516] on button at bounding box center [524, 524] width 41 height 35
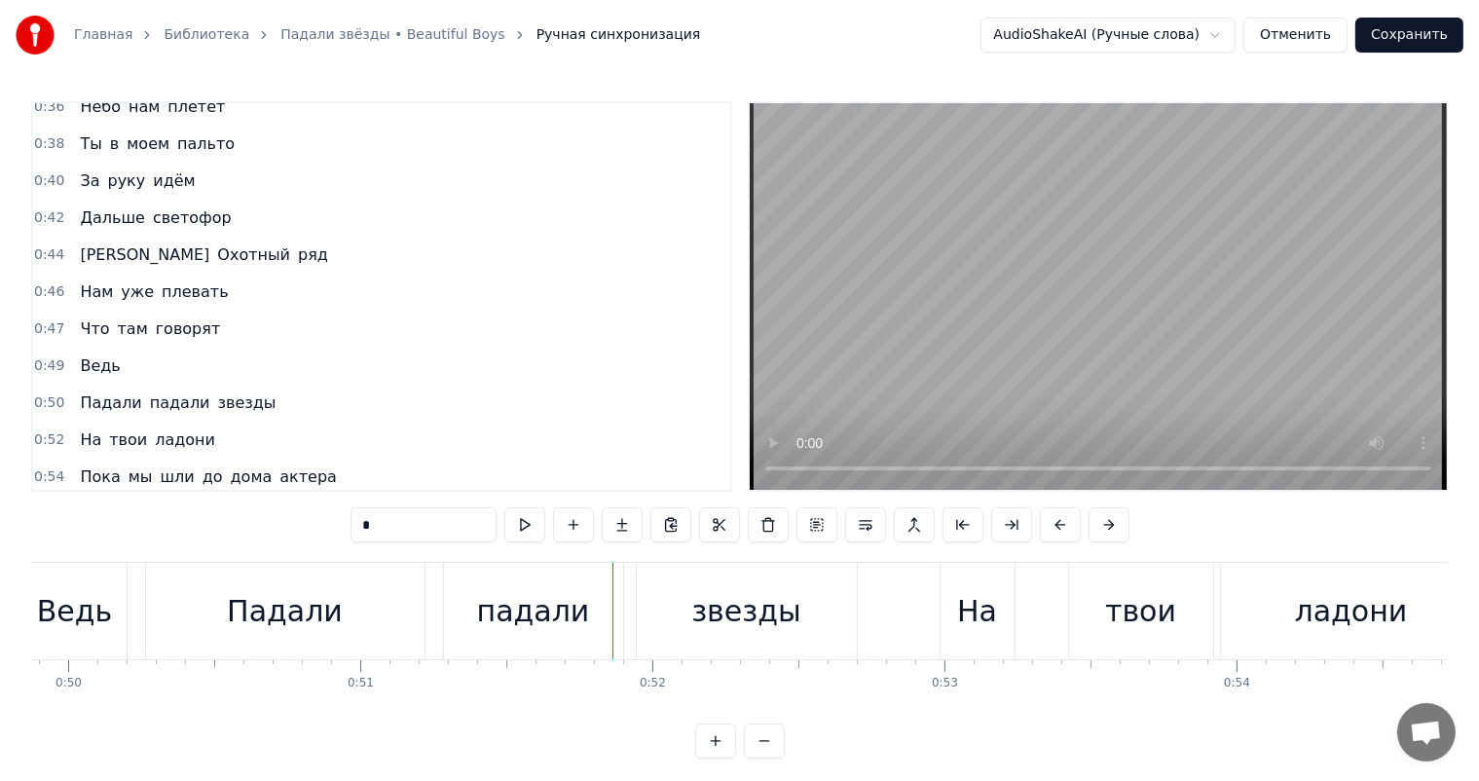
scroll to position [0, 14472]
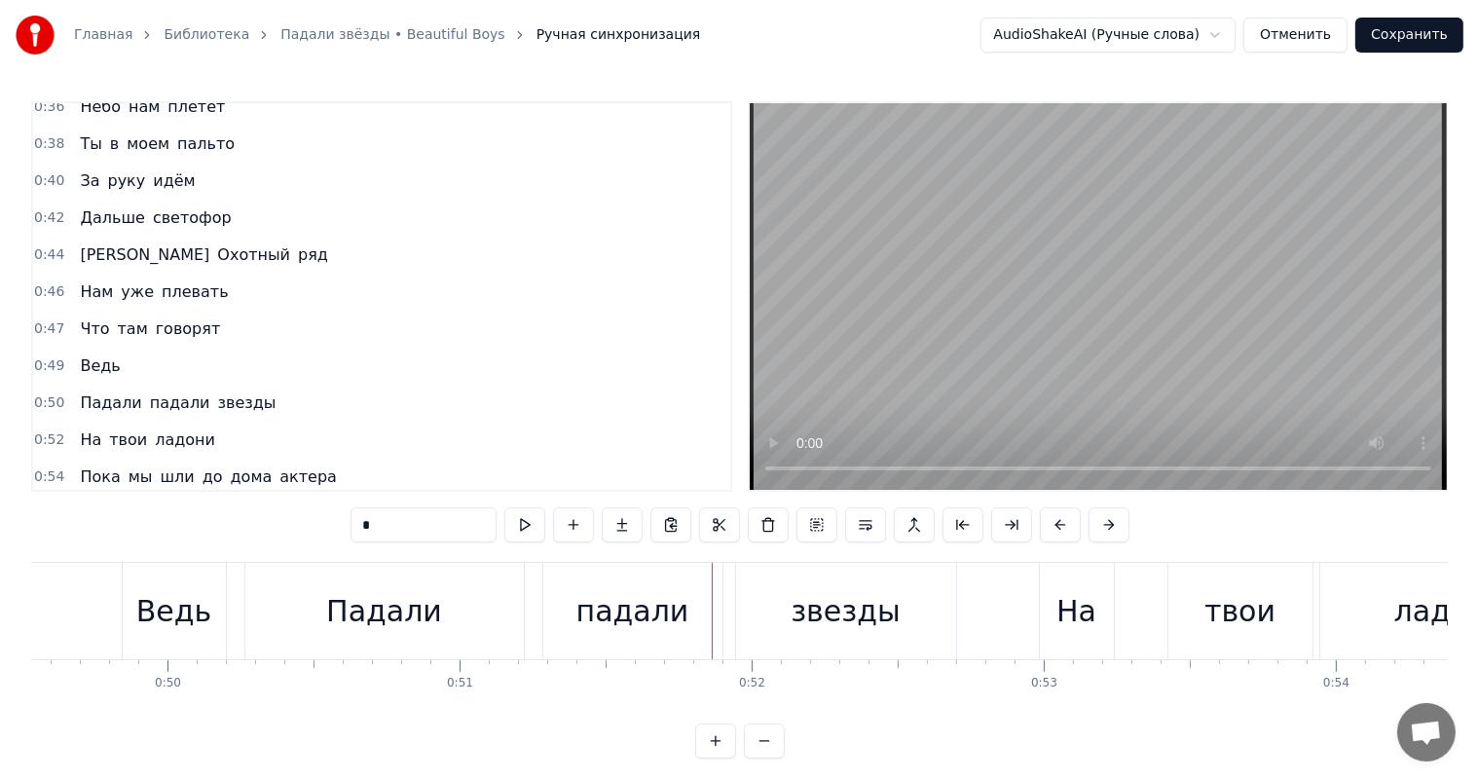
click at [193, 612] on div "Ведь" at bounding box center [173, 611] width 75 height 44
type input "****"
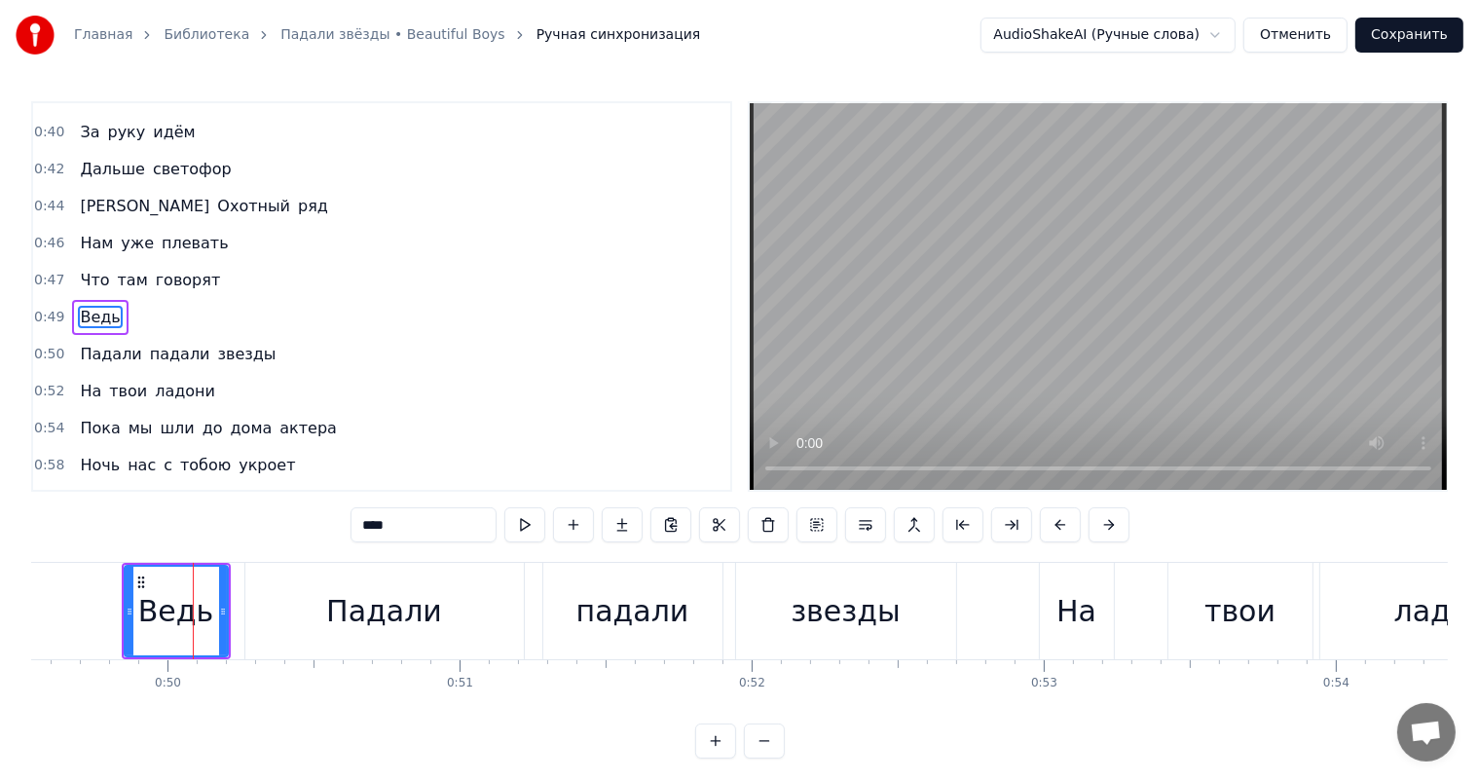
scroll to position [397, 0]
click at [111, 299] on div "Ведь" at bounding box center [100, 316] width 56 height 35
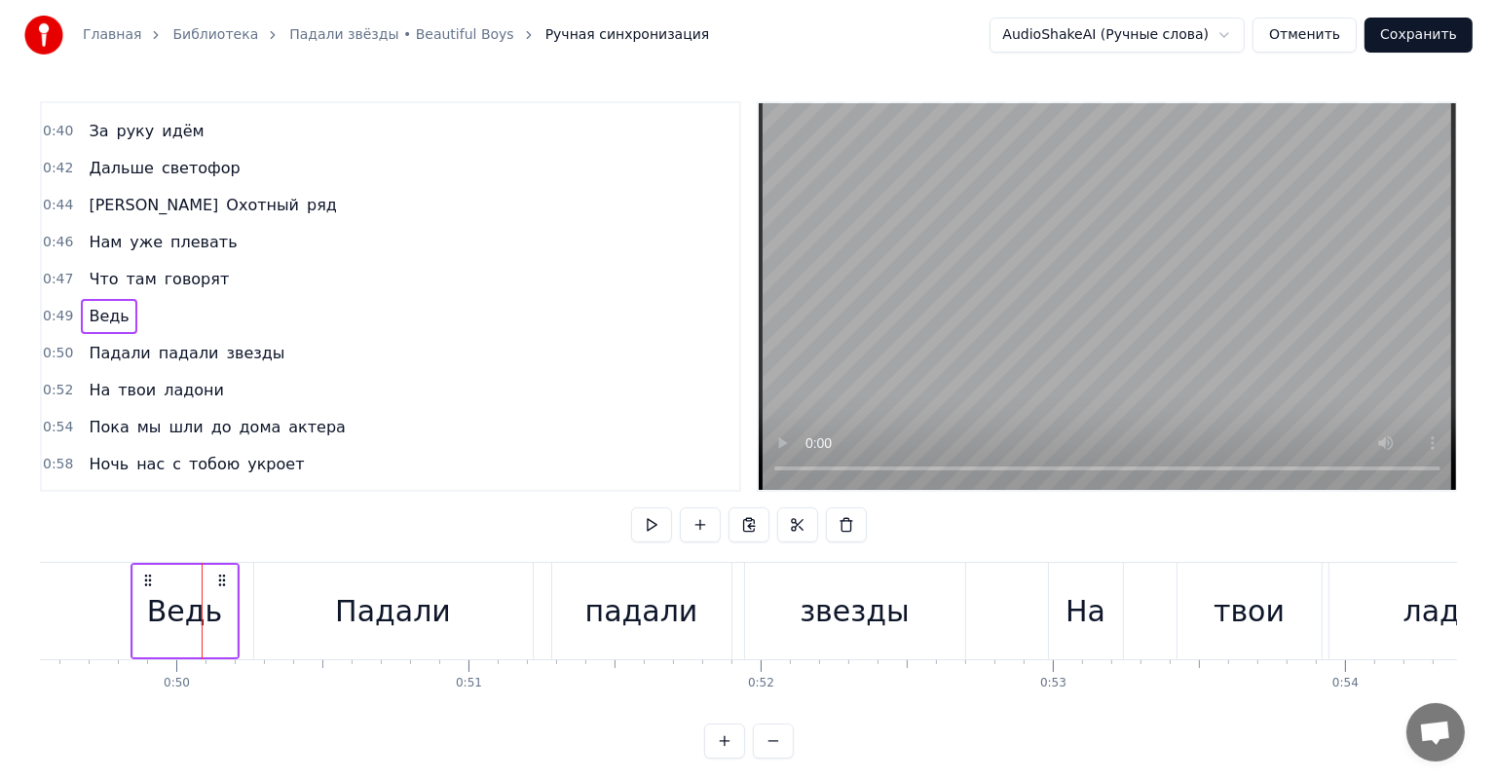
scroll to position [0, 14464]
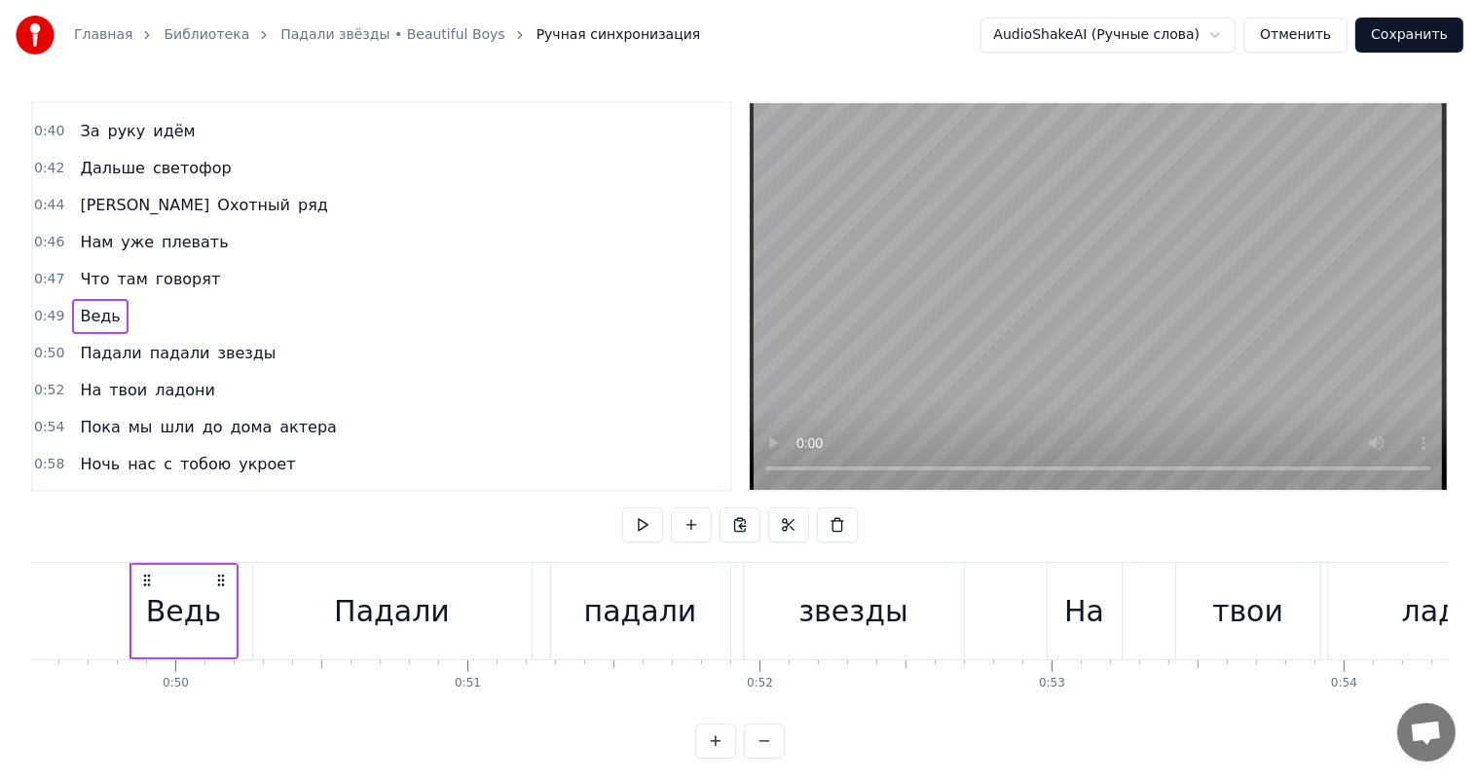
click at [218, 576] on circle at bounding box center [218, 576] width 1 height 1
click at [171, 627] on div "Ведь" at bounding box center [183, 611] width 75 height 44
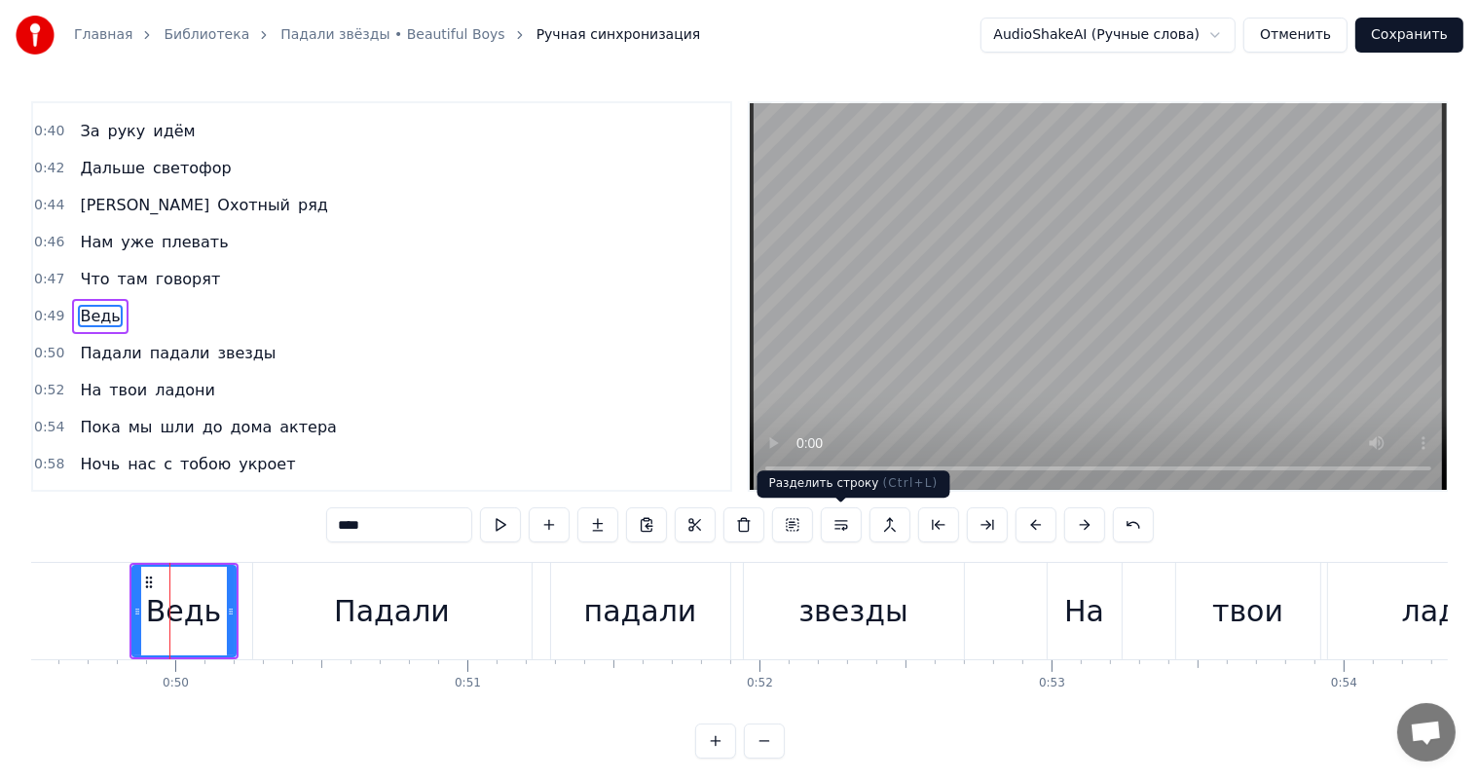
click at [842, 526] on button at bounding box center [841, 524] width 41 height 35
click at [111, 336] on div "Падали падали звезды" at bounding box center [177, 353] width 211 height 35
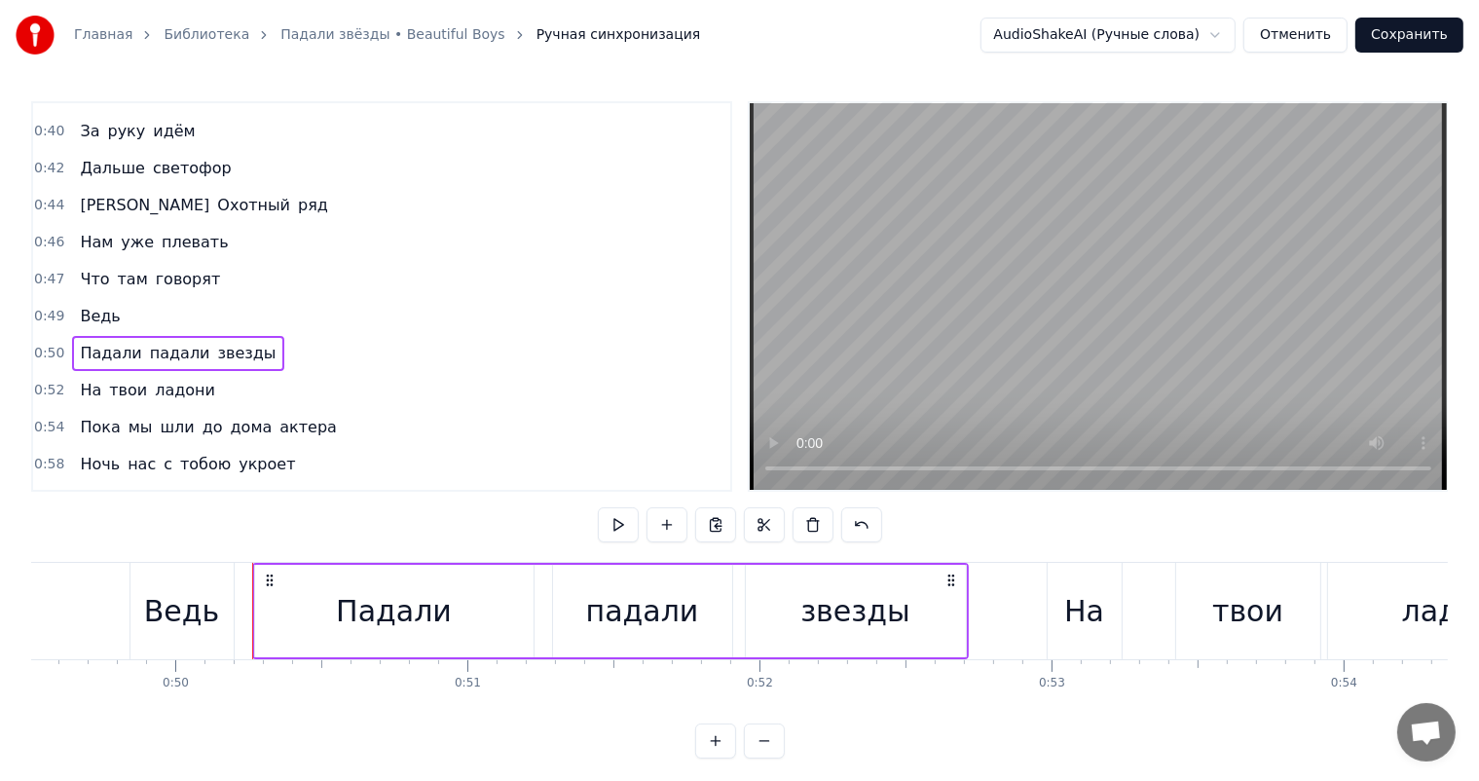
click at [98, 305] on span "Ведь" at bounding box center [100, 316] width 44 height 22
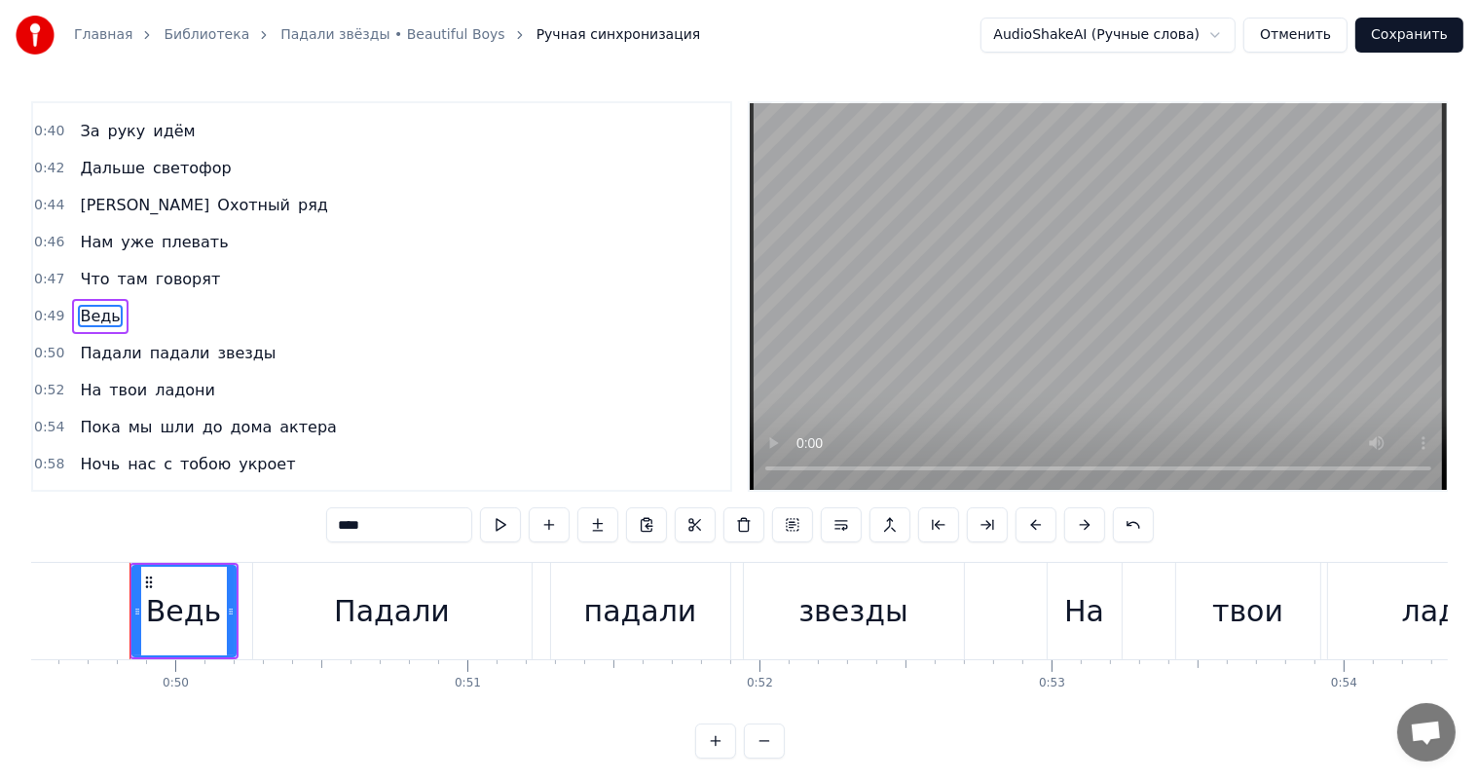
click at [110, 309] on div "Ведь" at bounding box center [100, 316] width 56 height 35
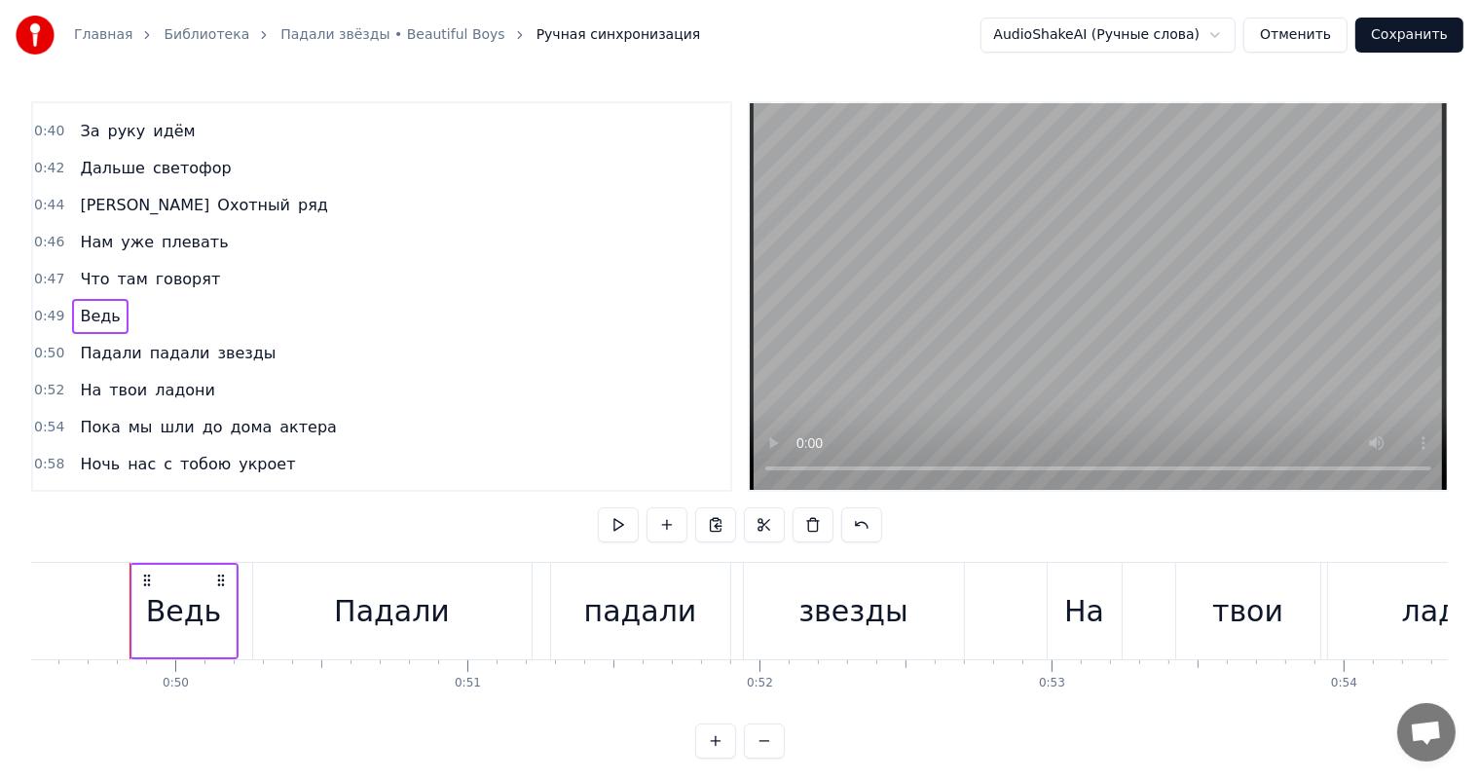
click at [1282, 32] on button "Отменить" at bounding box center [1296, 35] width 104 height 35
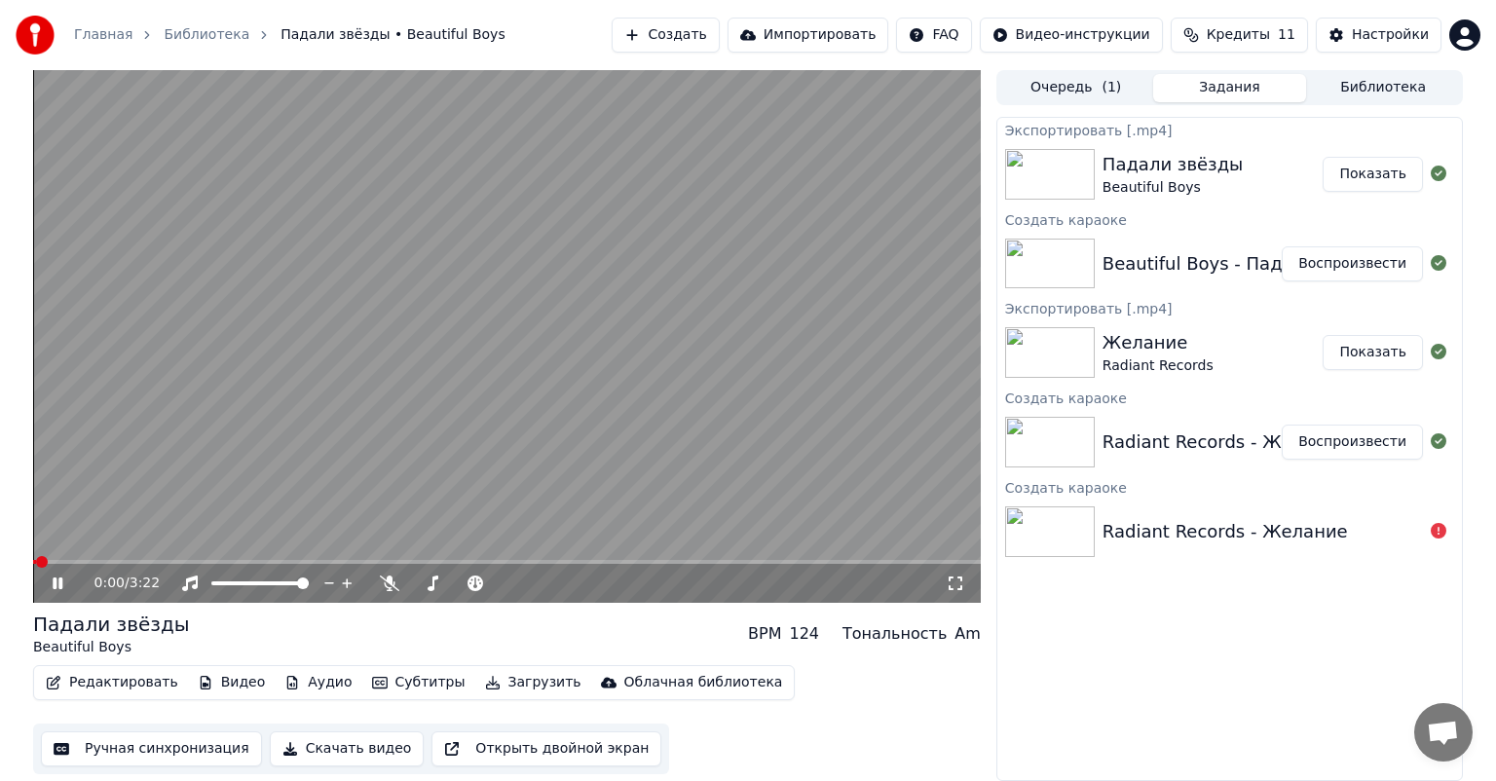
click at [58, 588] on icon at bounding box center [72, 584] width 46 height 16
click at [65, 681] on button "Редактировать" at bounding box center [112, 682] width 148 height 27
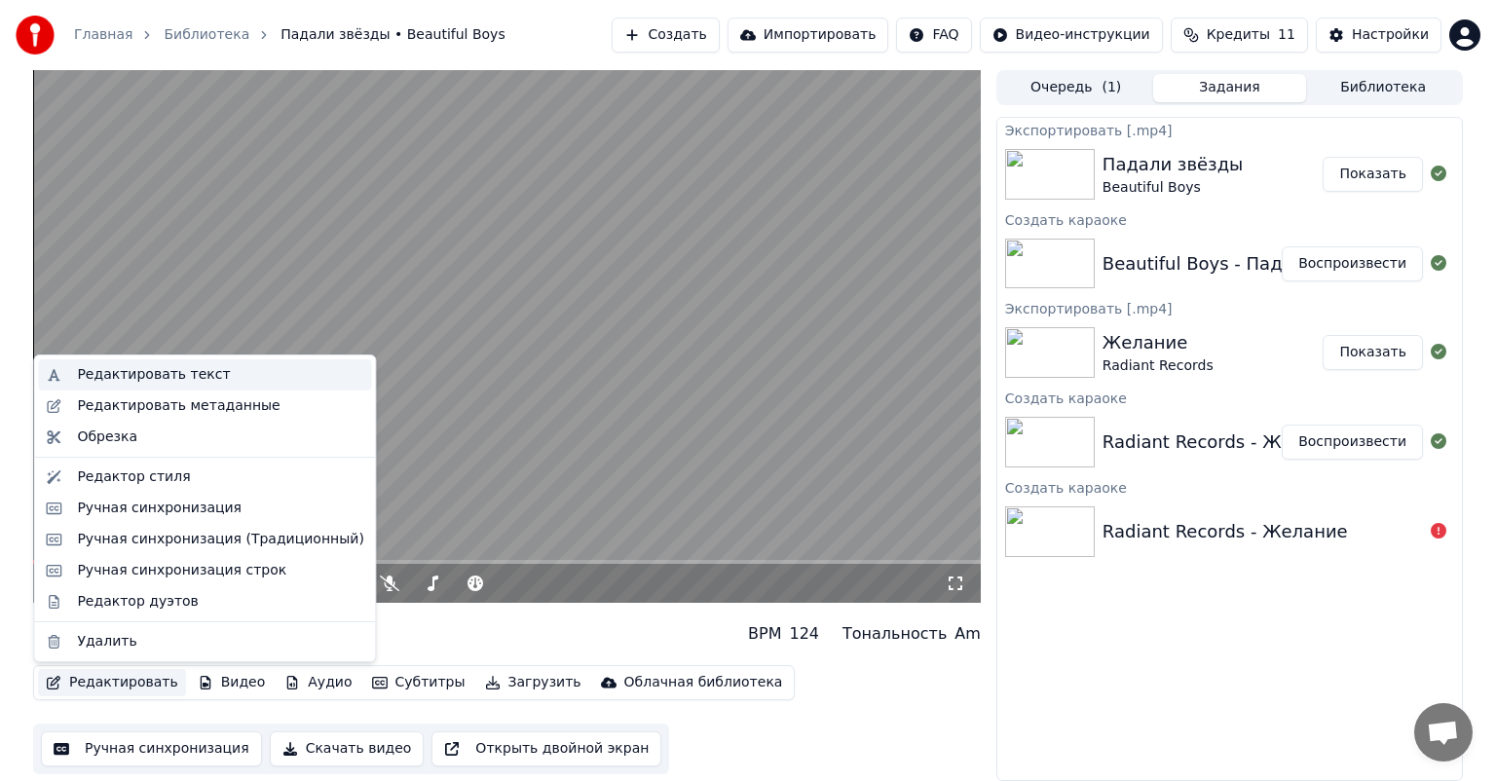
click at [143, 365] on div "Редактировать текст" at bounding box center [153, 374] width 153 height 19
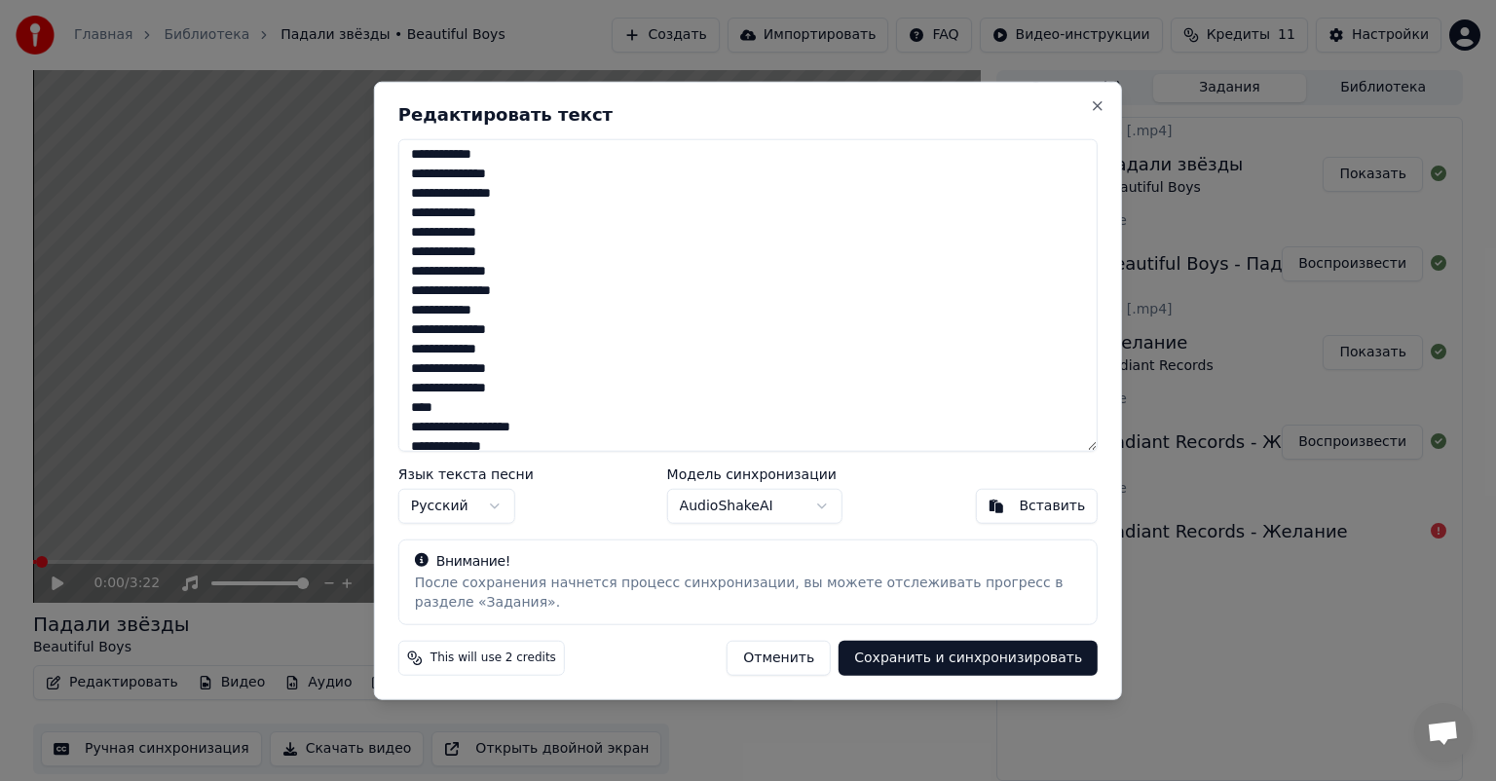
scroll to position [109, 0]
click at [418, 378] on textarea at bounding box center [747, 295] width 699 height 313
type textarea "**********"
click at [986, 652] on button "Сохранить и синхронизировать" at bounding box center [968, 657] width 259 height 35
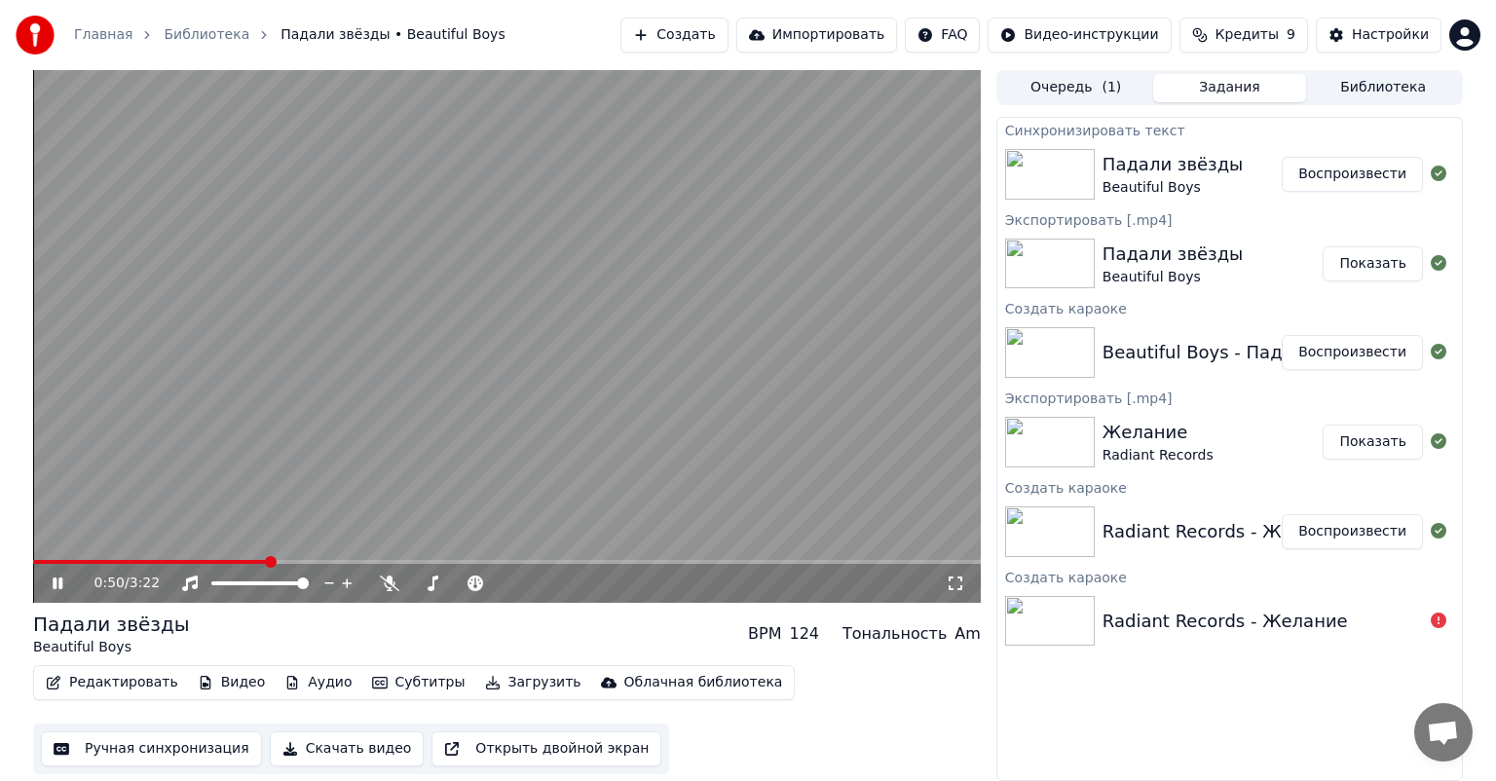
click at [509, 405] on video at bounding box center [507, 336] width 948 height 533
click at [347, 742] on button "Скачать видео" at bounding box center [347, 748] width 155 height 35
